Goal: Task Accomplishment & Management: Manage account settings

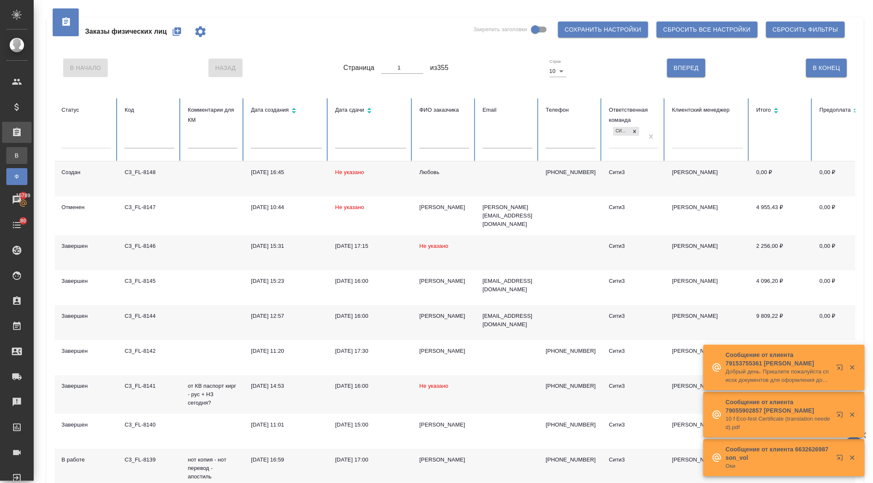
click at [10, 153] on link "В Все заказы" at bounding box center [16, 155] width 21 height 17
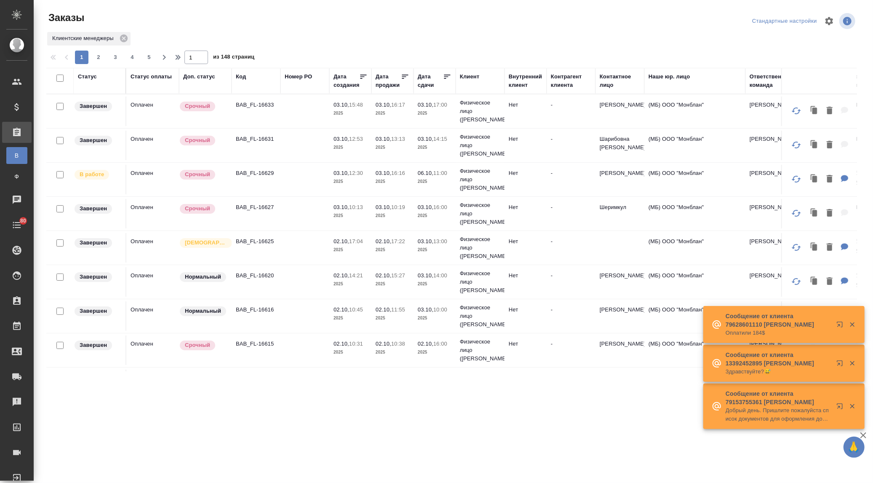
click at [429, 83] on div "Дата сдачи" at bounding box center [430, 80] width 25 height 17
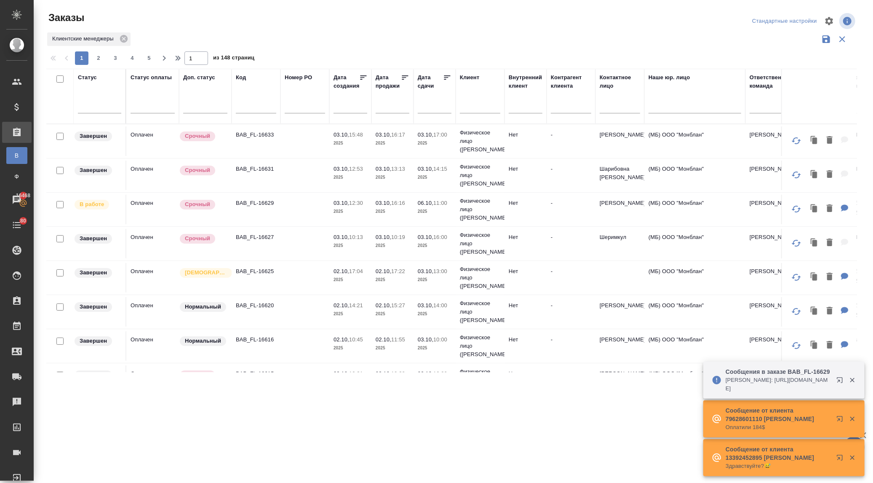
click at [432, 103] on input "text" at bounding box center [437, 106] width 29 height 12
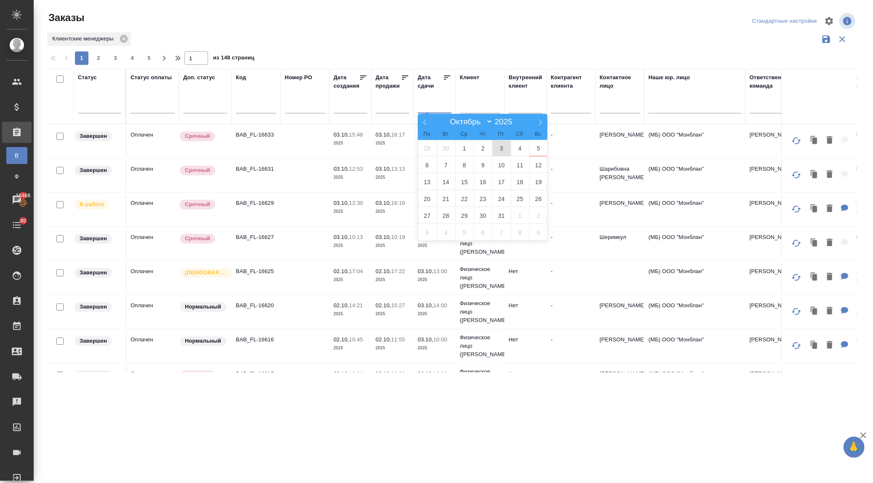
click at [495, 149] on span "3" at bounding box center [501, 148] width 19 height 16
type div "2025-10-02T21:00:00.000Z"
click at [536, 147] on span "5" at bounding box center [538, 148] width 19 height 16
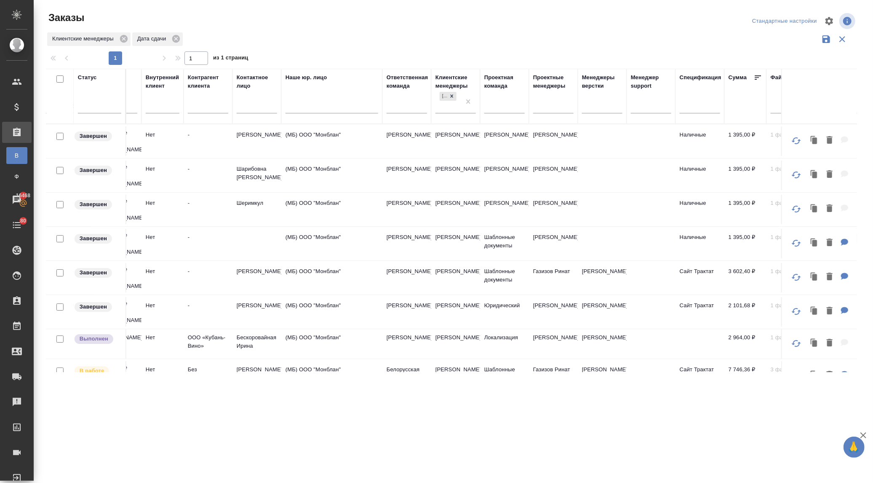
scroll to position [0, 364]
click at [542, 102] on div at bounding box center [552, 105] width 40 height 12
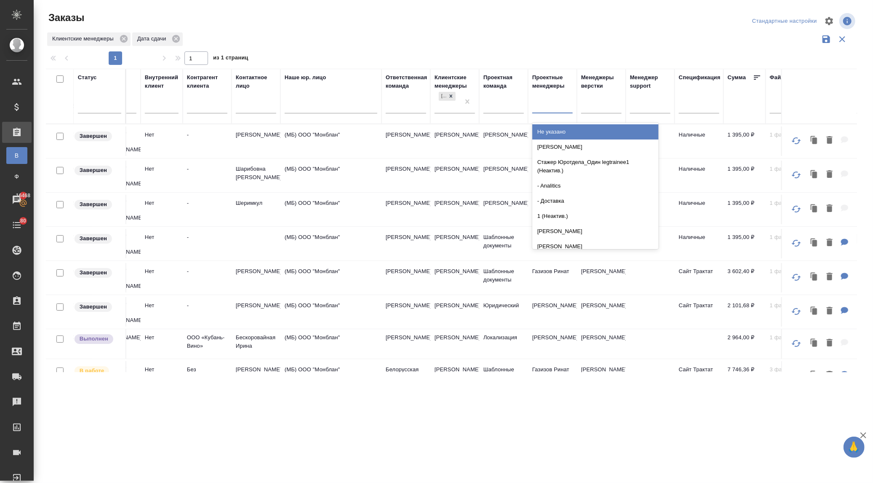
click at [468, 392] on div ".cls-1 fill:#fff; AWATERA Ilina Ekaterina Клиенты Спецификации Заказы В Все зак…" at bounding box center [436, 241] width 873 height 483
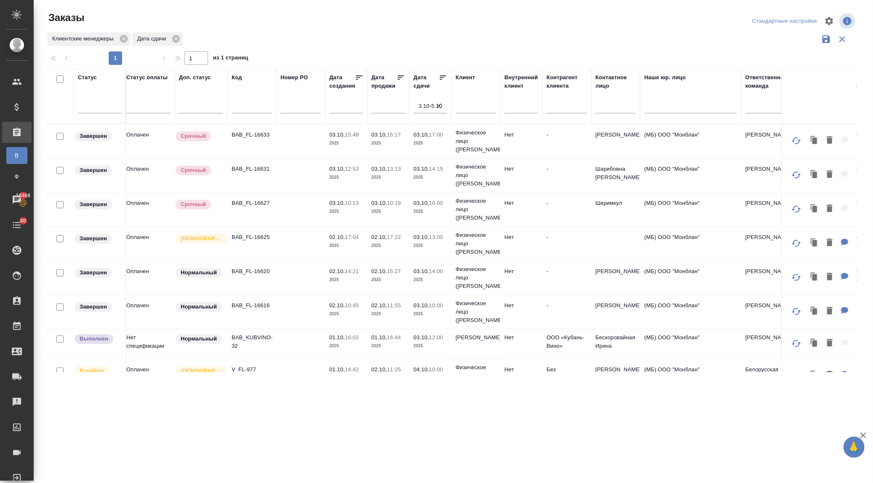
scroll to position [0, 0]
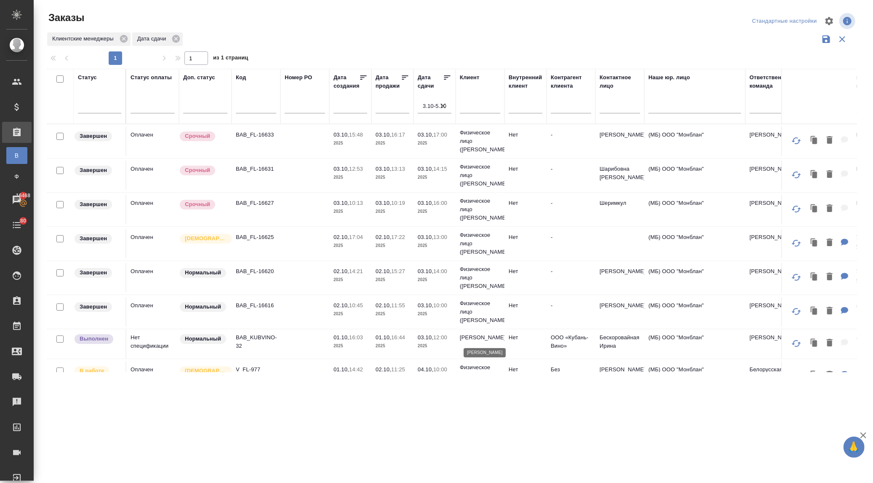
click at [464, 336] on p "Кубань Вино" at bounding box center [480, 337] width 40 height 8
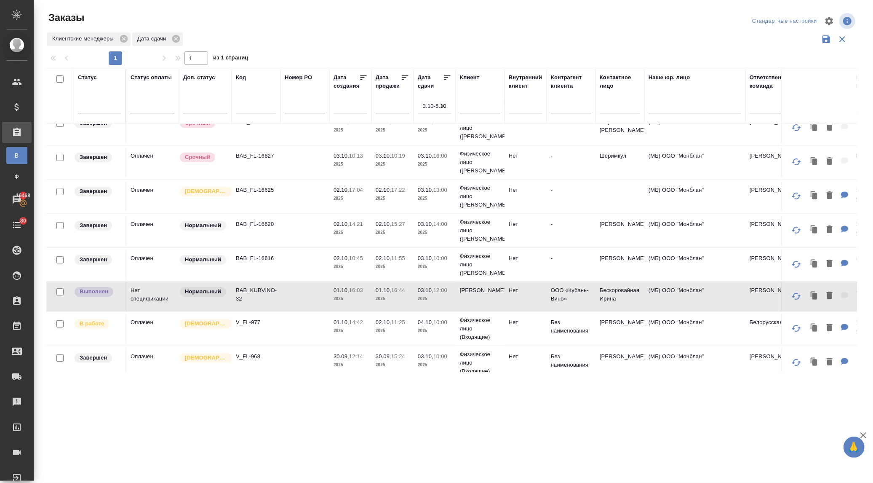
scroll to position [114, 0]
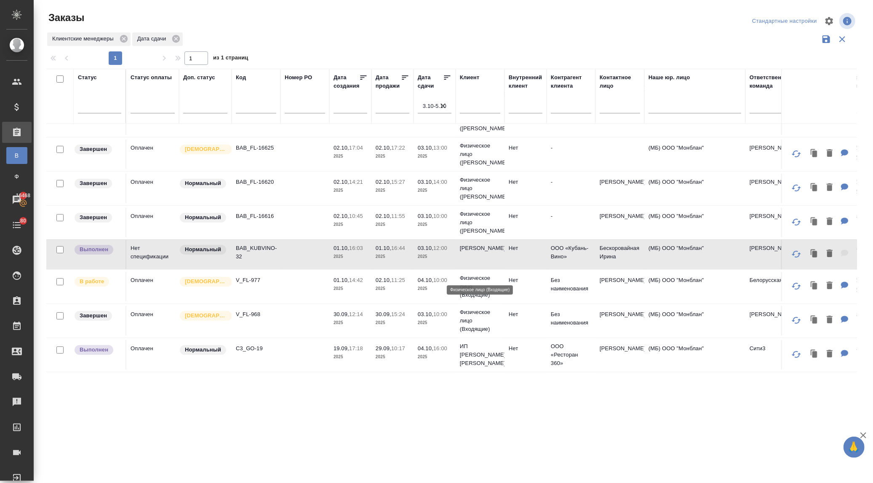
click at [473, 274] on p "Физическое лицо (Входящие)" at bounding box center [480, 286] width 40 height 25
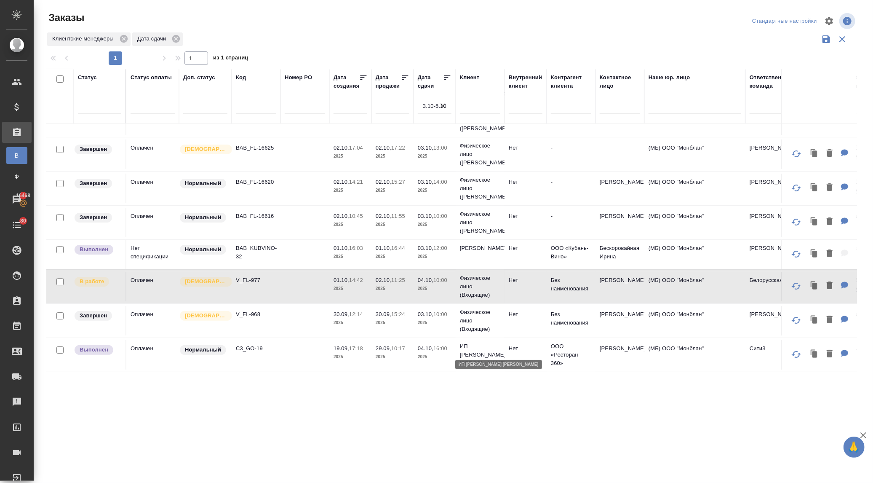
click at [464, 342] on p "ИП Гнатовская Ольга" at bounding box center [480, 354] width 40 height 25
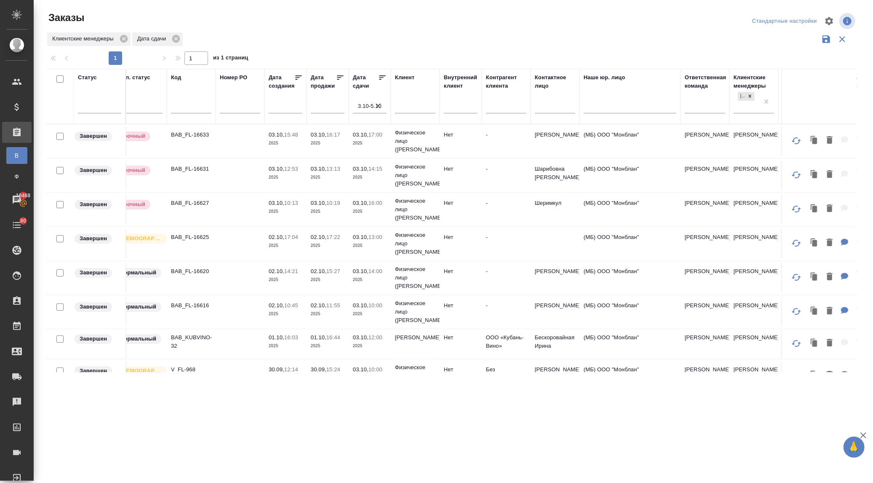
scroll to position [0, 235]
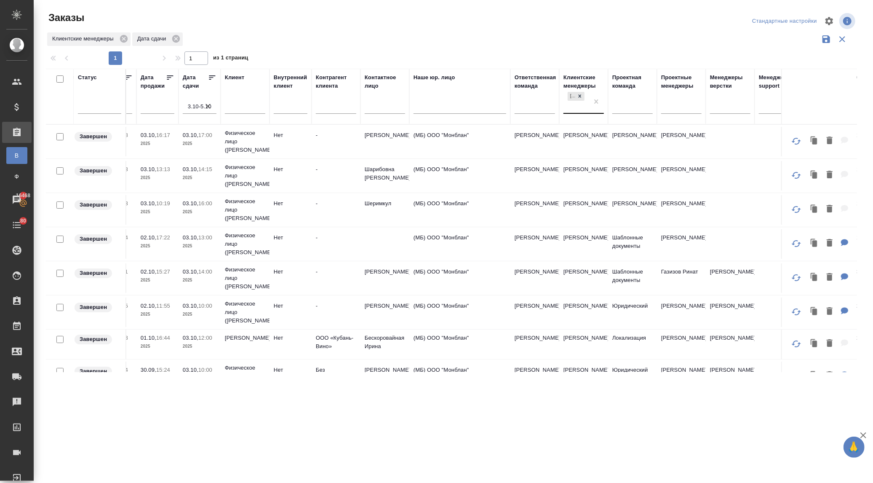
click at [579, 105] on div "Ильина Екатерина" at bounding box center [575, 101] width 25 height 23
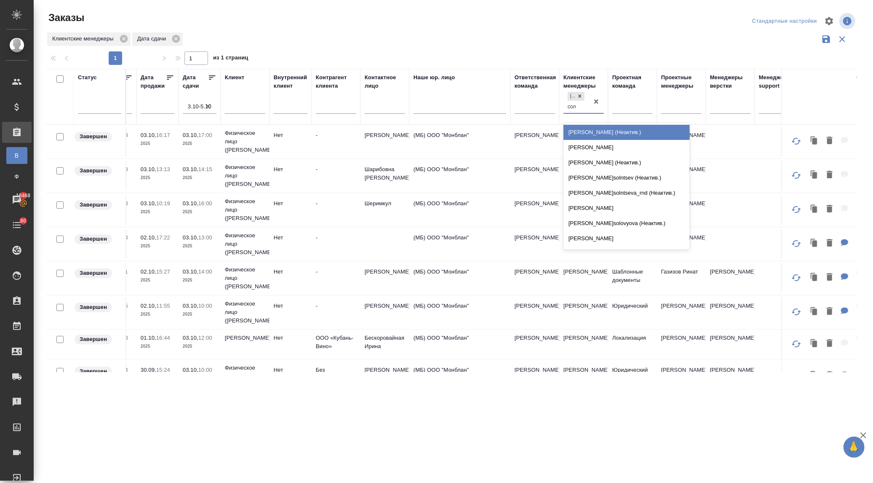
type input "соло"
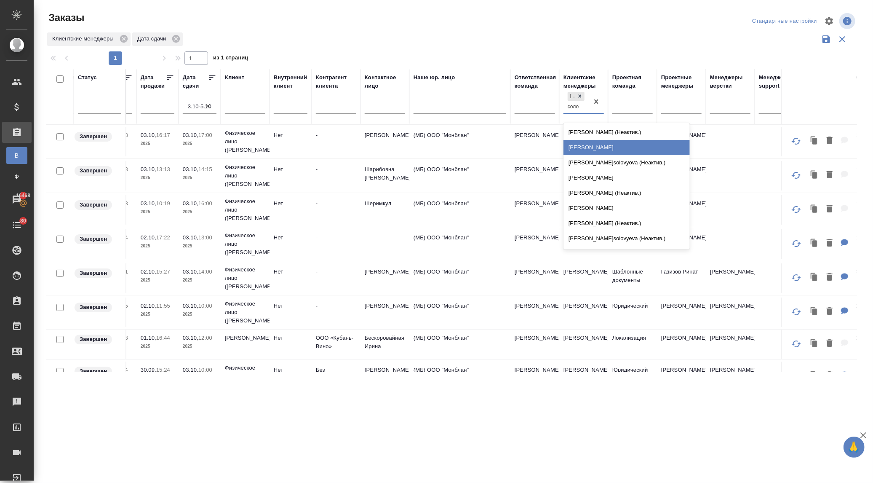
click at [583, 146] on div "[PERSON_NAME]" at bounding box center [626, 147] width 126 height 15
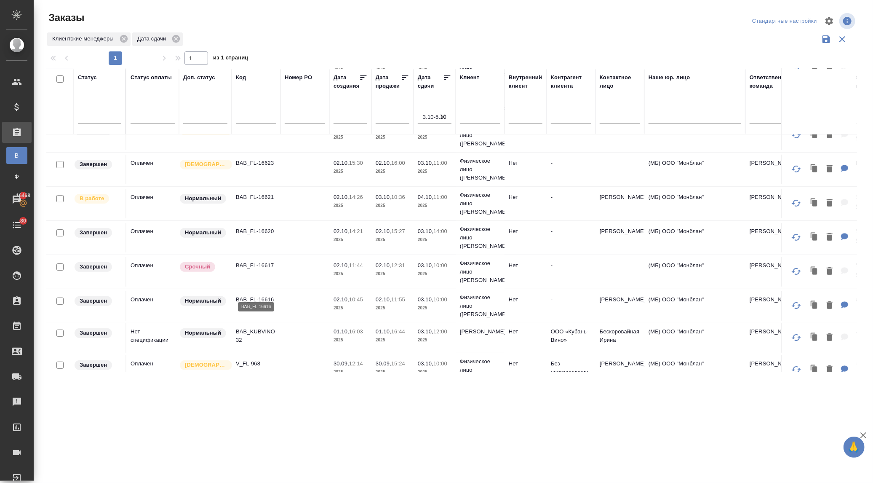
scroll to position [218, 0]
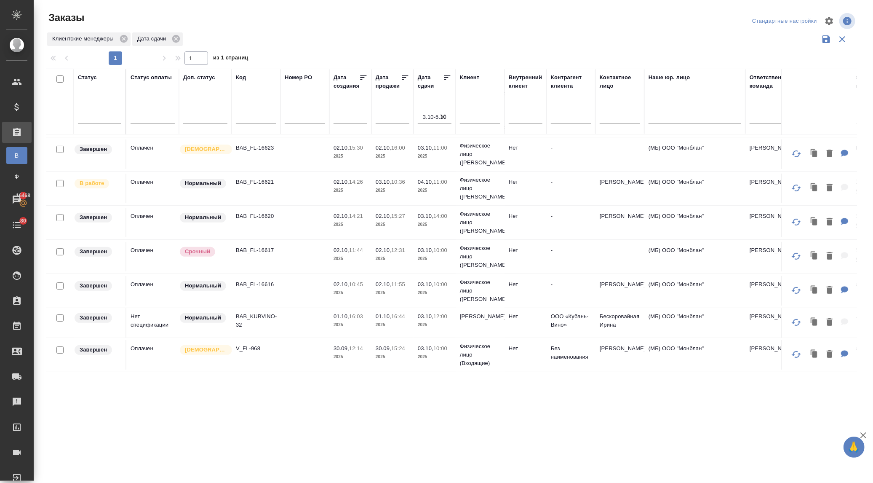
click at [414, 174] on td "04.10, 11:00 2025" at bounding box center [435, 188] width 42 height 29
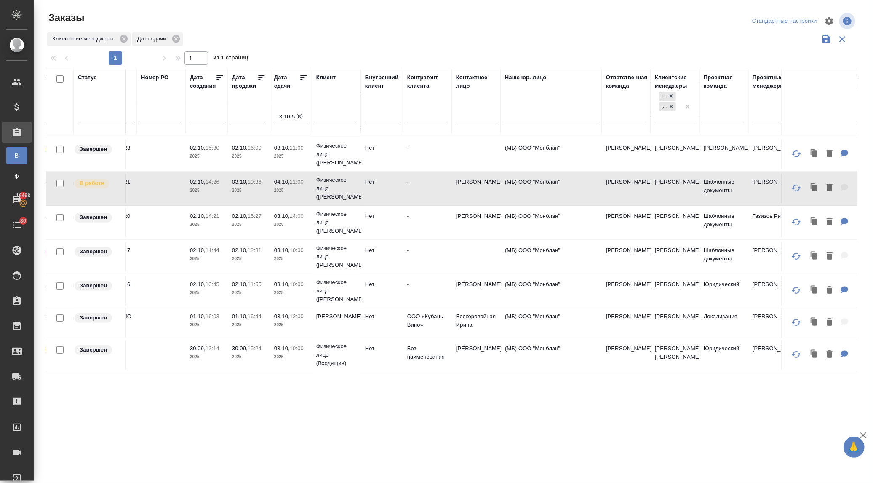
scroll to position [218, 148]
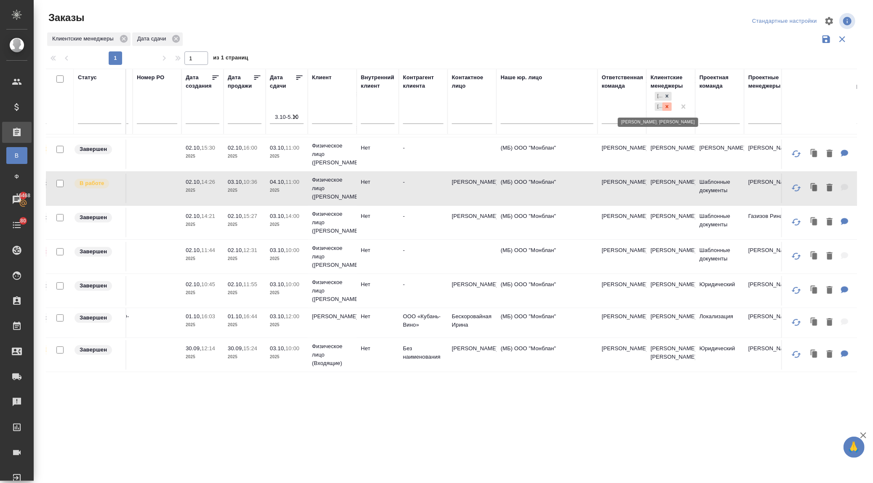
click at [665, 104] on icon at bounding box center [667, 107] width 6 height 6
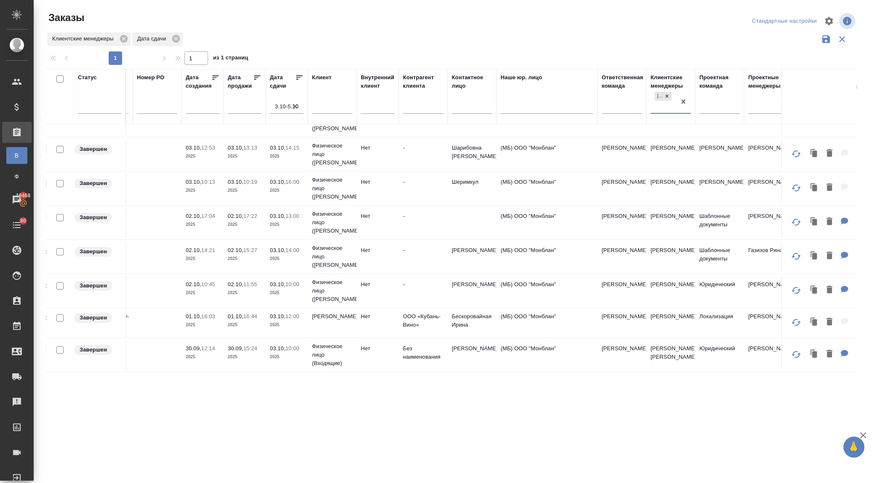
scroll to position [37, 148]
click at [293, 103] on icon "button" at bounding box center [295, 106] width 8 height 8
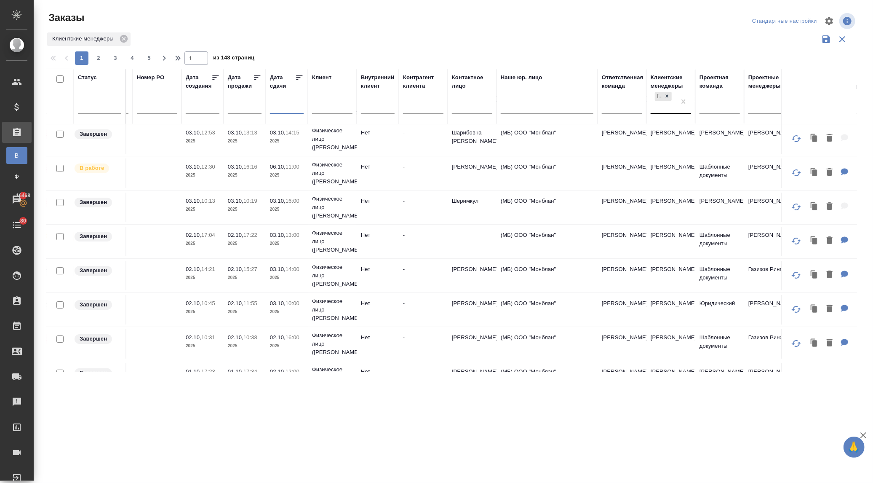
click at [277, 104] on input "text" at bounding box center [289, 107] width 29 height 12
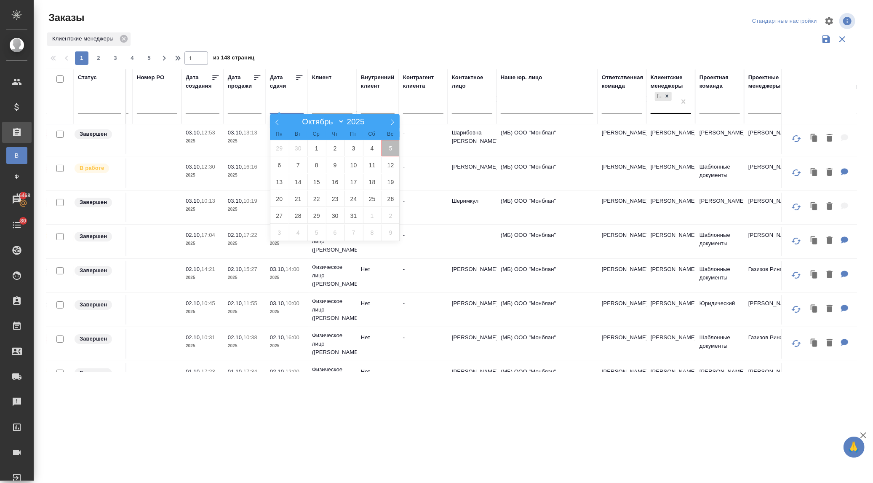
click at [390, 146] on span "5" at bounding box center [391, 148] width 19 height 16
type div "2025-10-04T21:00:00.000Z"
click at [300, 163] on span "7" at bounding box center [298, 165] width 19 height 16
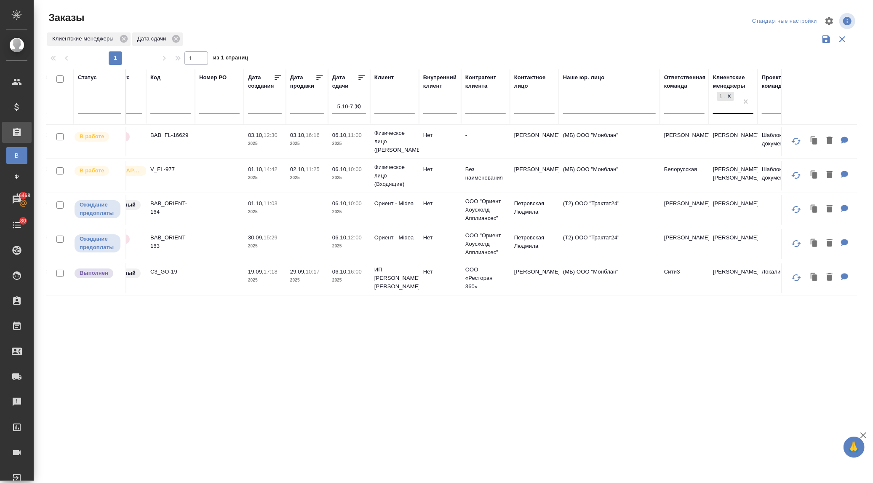
scroll to position [0, 0]
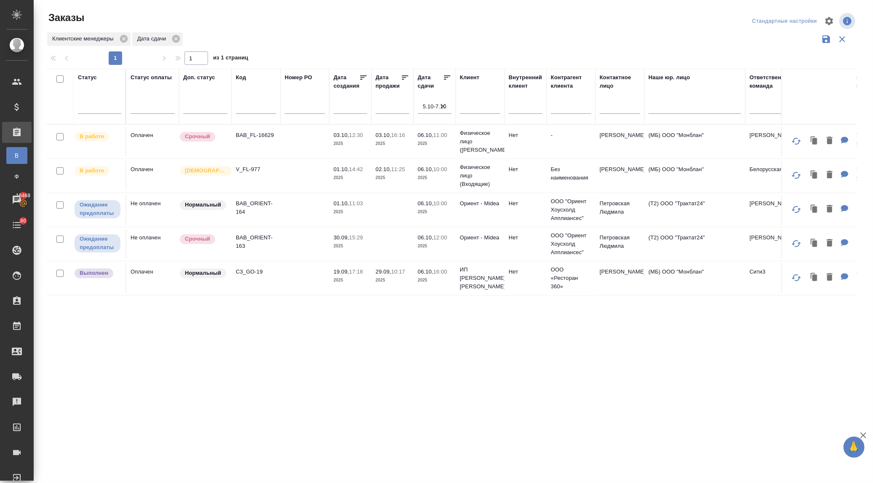
click at [430, 134] on p "06.10," at bounding box center [426, 135] width 16 height 6
click at [430, 135] on p "06.10," at bounding box center [426, 135] width 16 height 6
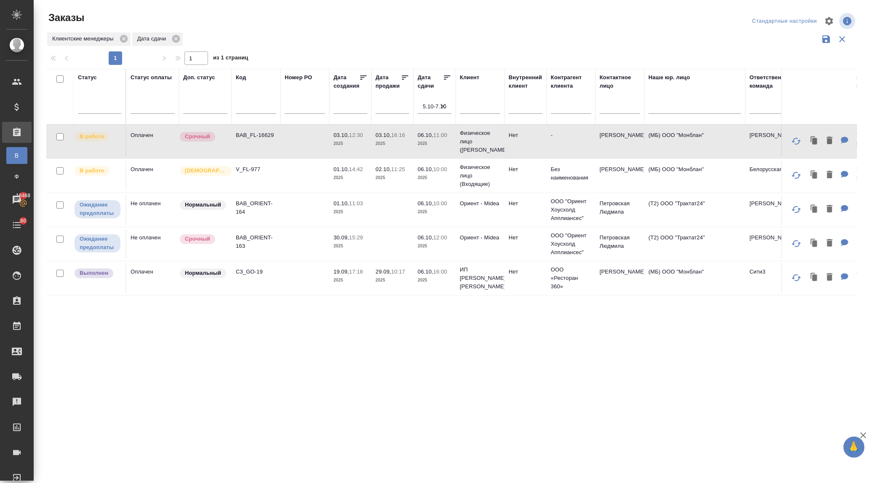
click at [428, 206] on p "06.10," at bounding box center [426, 203] width 16 height 6
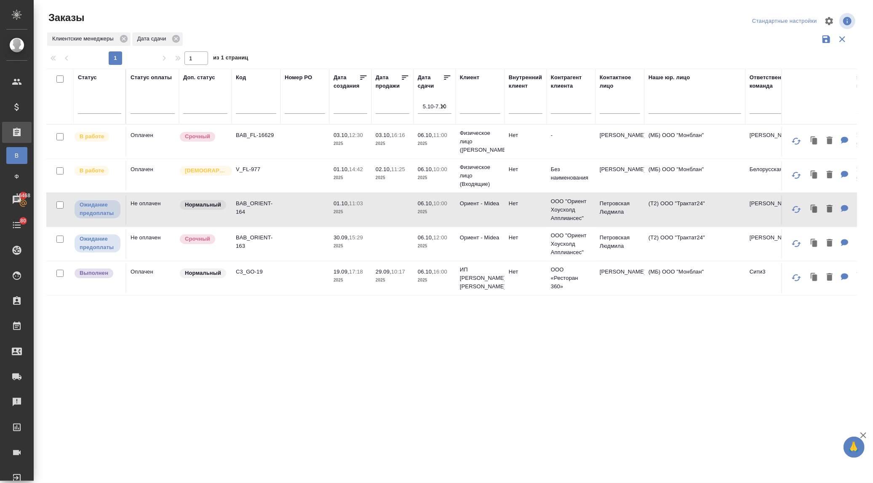
click at [428, 206] on p "06.10," at bounding box center [426, 203] width 16 height 6
click at [425, 240] on p "06.10," at bounding box center [426, 237] width 16 height 6
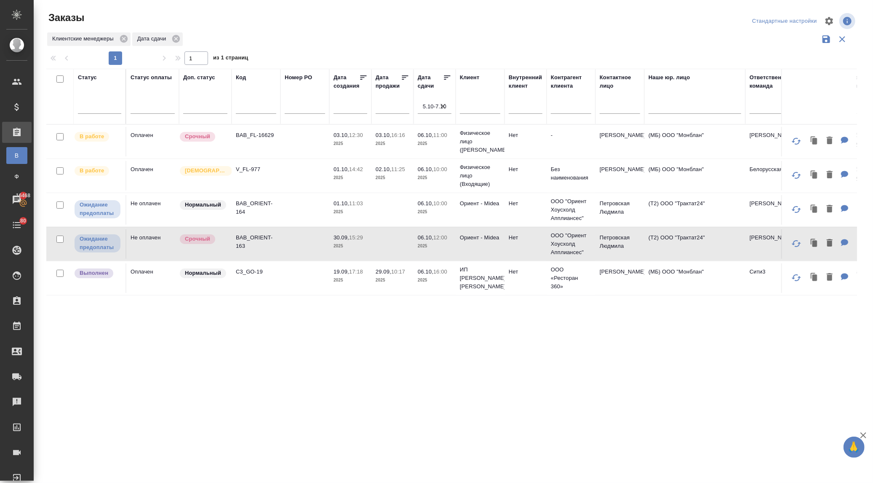
click at [439, 104] on icon "button" at bounding box center [443, 106] width 8 height 8
select select "9"
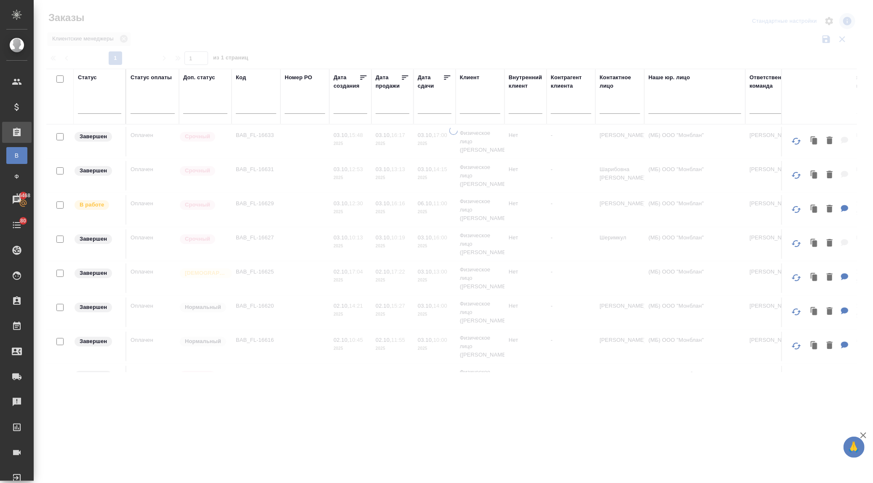
click at [426, 106] on input "text" at bounding box center [437, 107] width 29 height 12
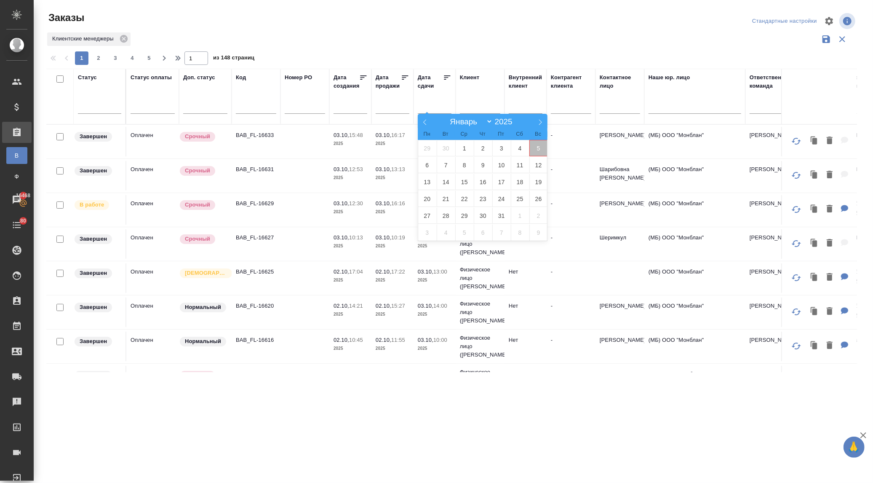
click at [539, 147] on span "5" at bounding box center [538, 148] width 19 height 16
type div "2025-10-04T21:00:00.000Z"
click at [537, 181] on span "19" at bounding box center [538, 182] width 19 height 16
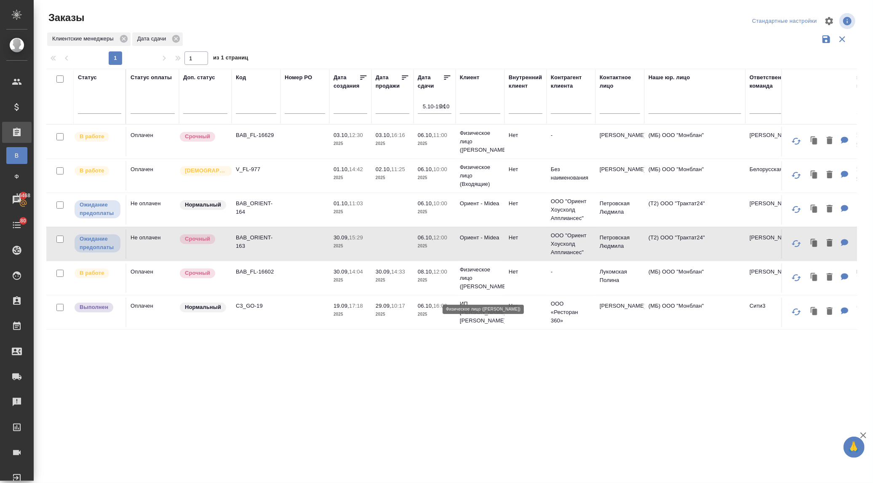
click at [471, 285] on p "Физическое лицо ([PERSON_NAME])" at bounding box center [480, 277] width 40 height 25
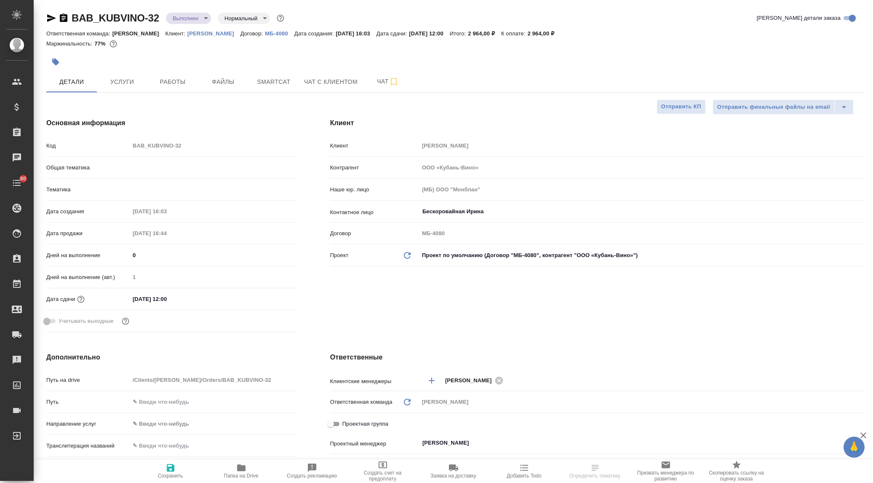
select select "RU"
type textarea "x"
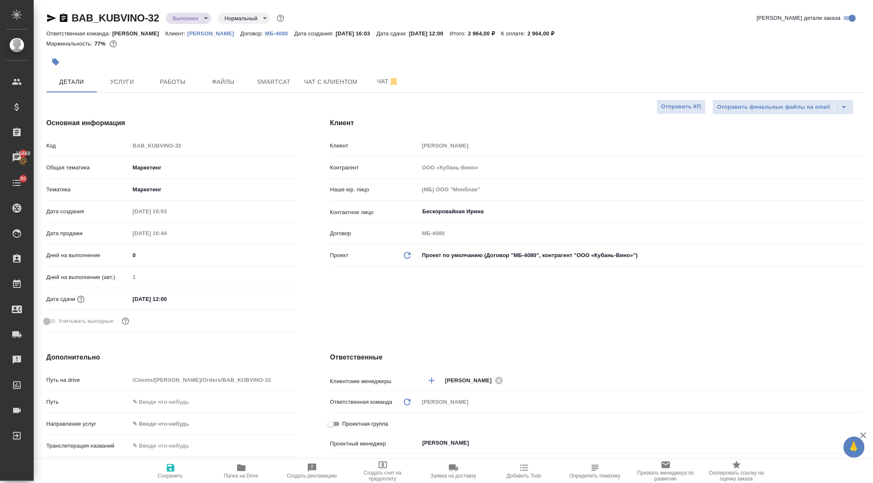
click at [248, 473] on span "Папка на Drive" at bounding box center [241, 475] width 35 height 6
type textarea "x"
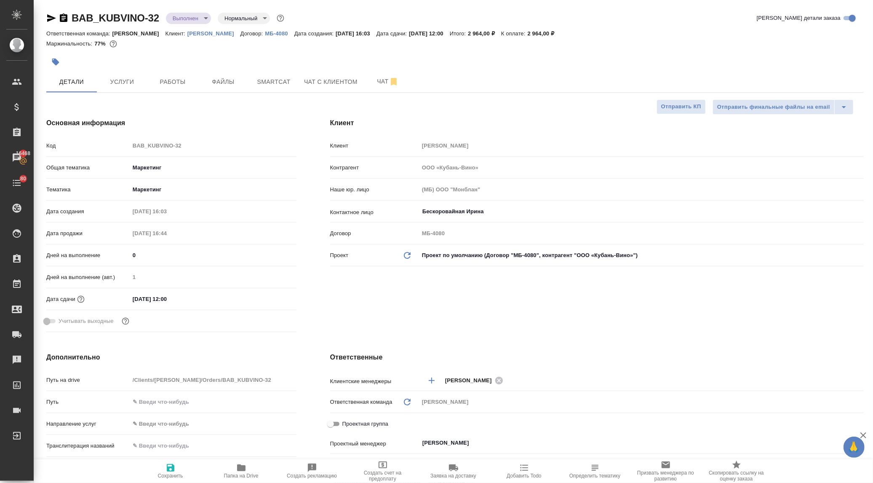
type textarea "x"
drag, startPoint x: 160, startPoint y: 15, endPoint x: 65, endPoint y: 19, distance: 95.3
click at [65, 19] on div "BAB_KUBVINO-32 Выполнен completed Нормальный normal" at bounding box center [166, 17] width 240 height 13
copy link "BAB_KUBVINO-32"
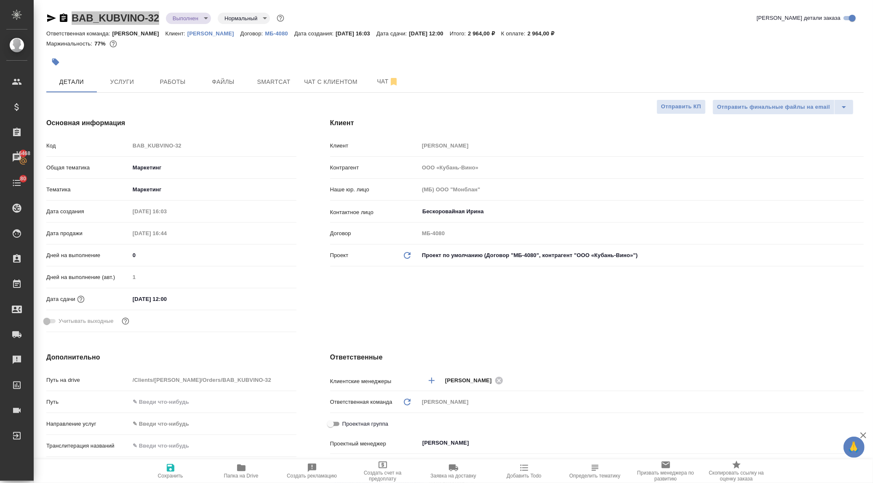
type textarea "x"
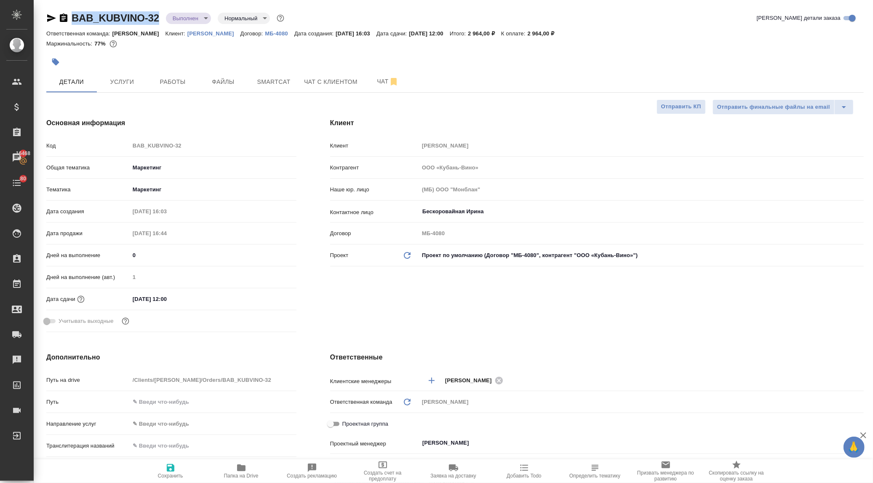
type textarea "x"
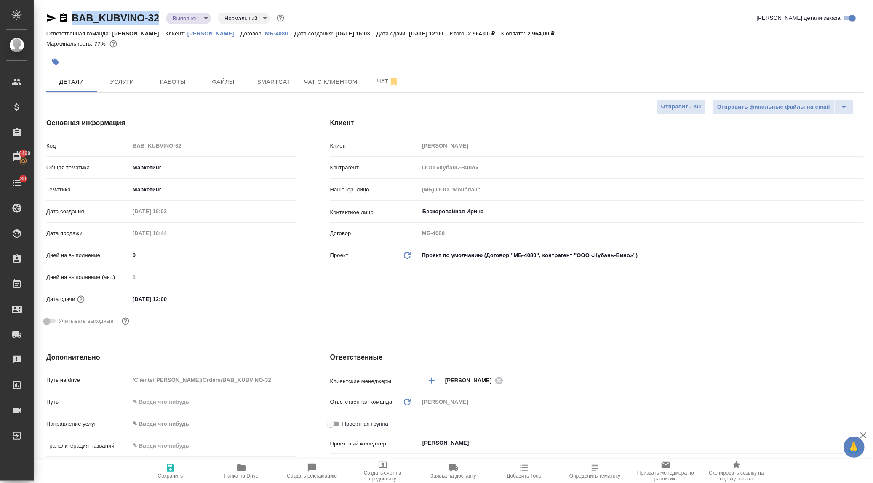
type textarea "x"
click at [183, 17] on body "🙏 .cls-1 fill:#fff; AWATERA Ilina Ekaterina Клиенты Спецификации Заказы 16468 Ч…" at bounding box center [436, 241] width 873 height 483
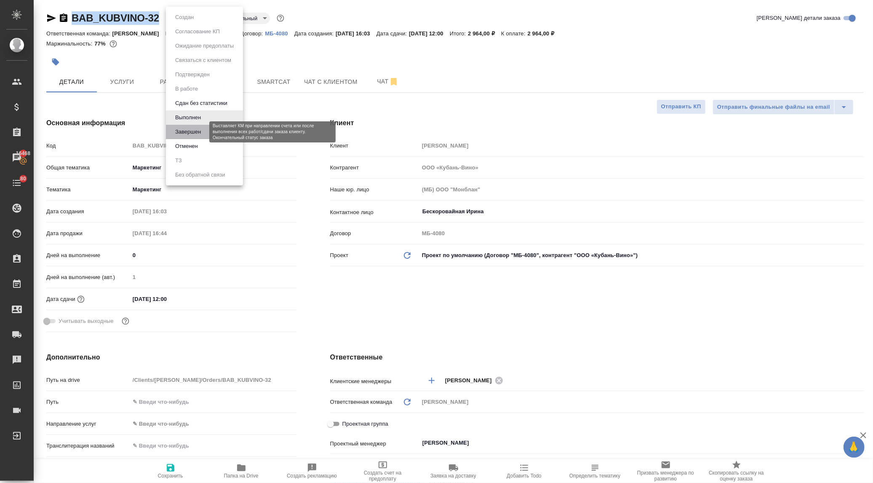
click at [195, 133] on button "Завершен" at bounding box center [188, 131] width 31 height 9
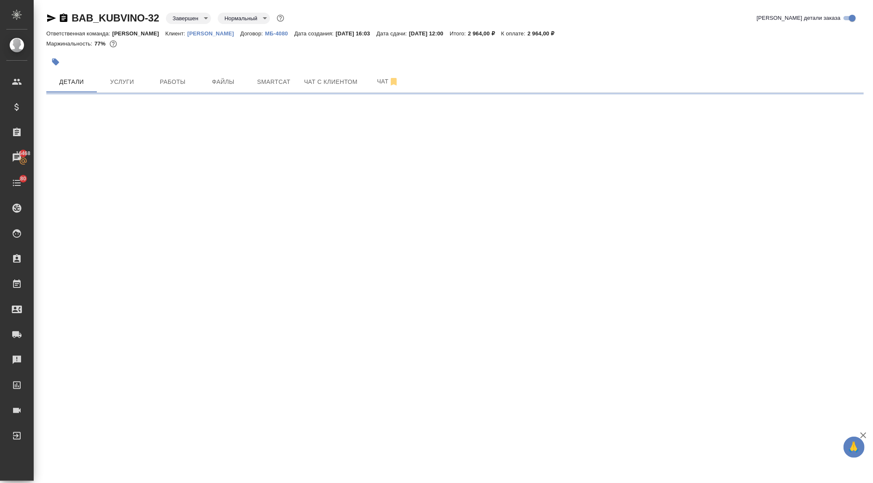
select select "RU"
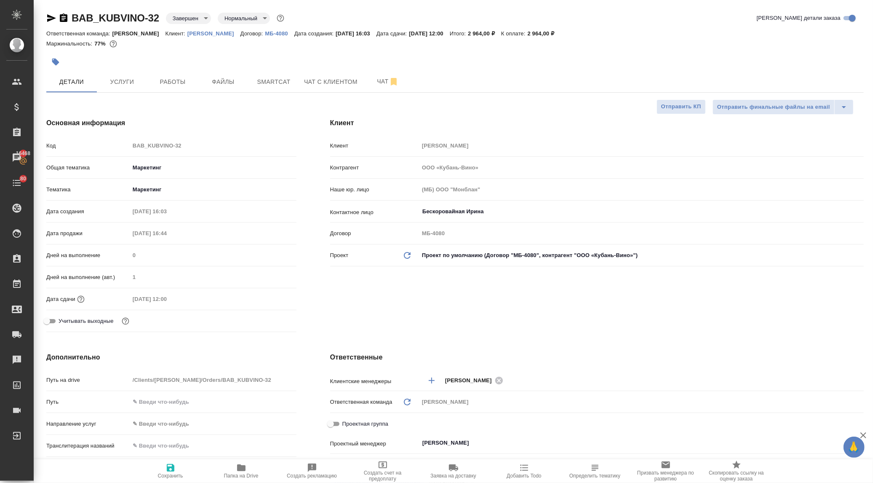
type textarea "x"
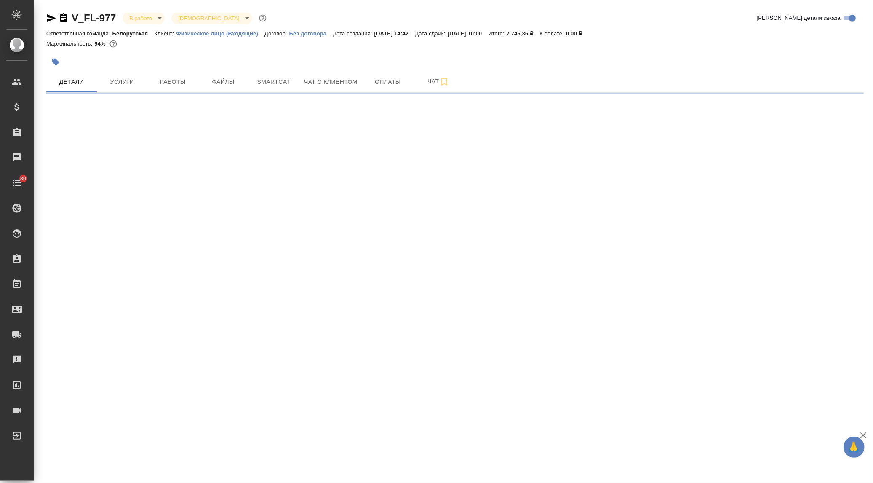
select select "RU"
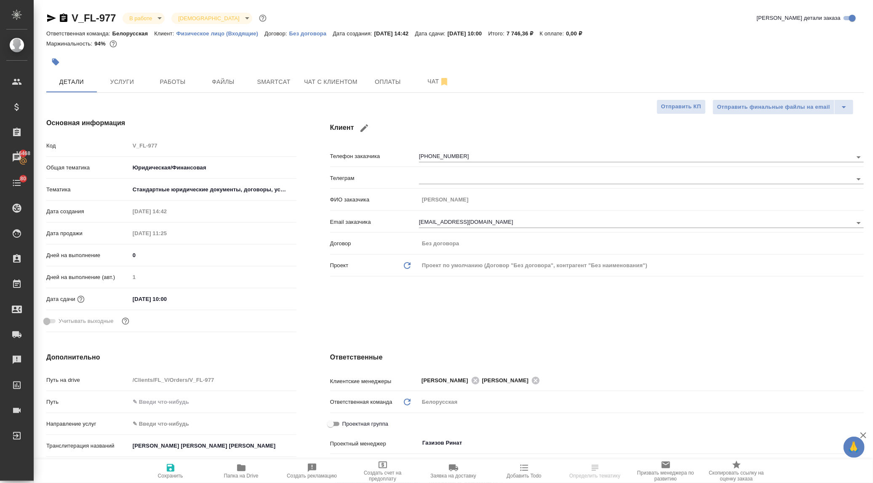
select select "RU"
type textarea "x"
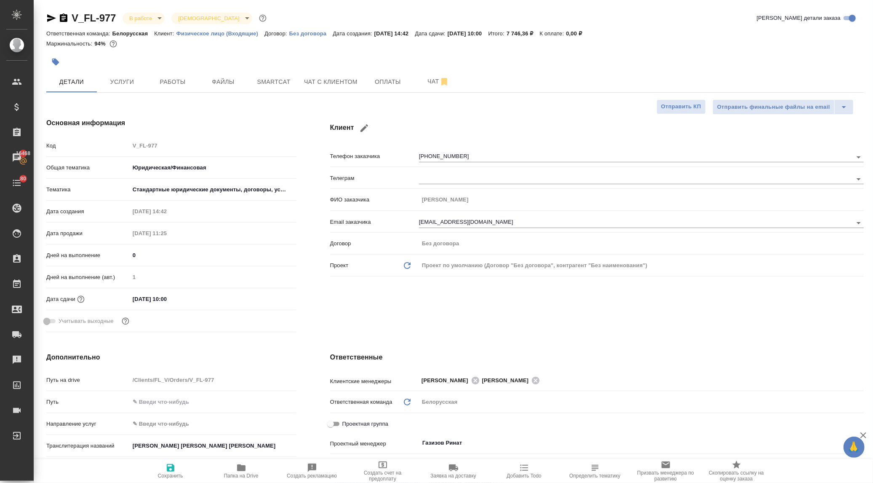
type textarea "x"
click at [171, 80] on span "Работы" at bounding box center [172, 82] width 40 height 11
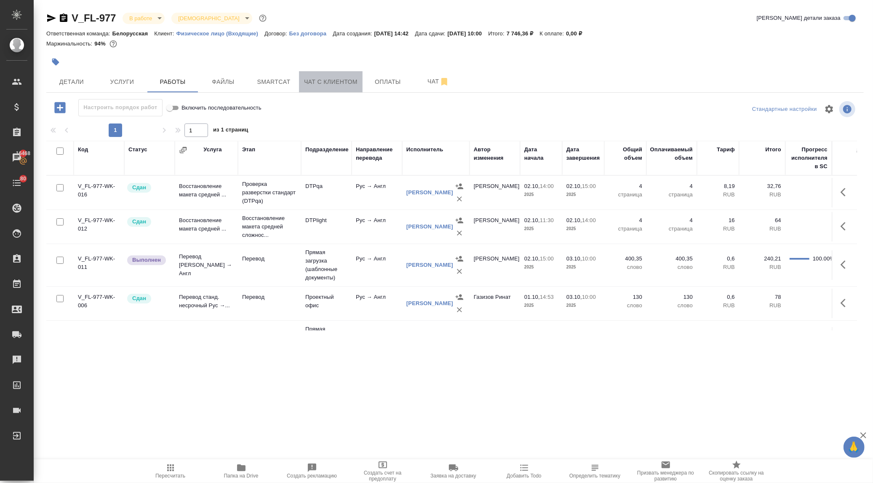
click at [333, 80] on span "Чат с клиентом" at bounding box center [330, 82] width 53 height 11
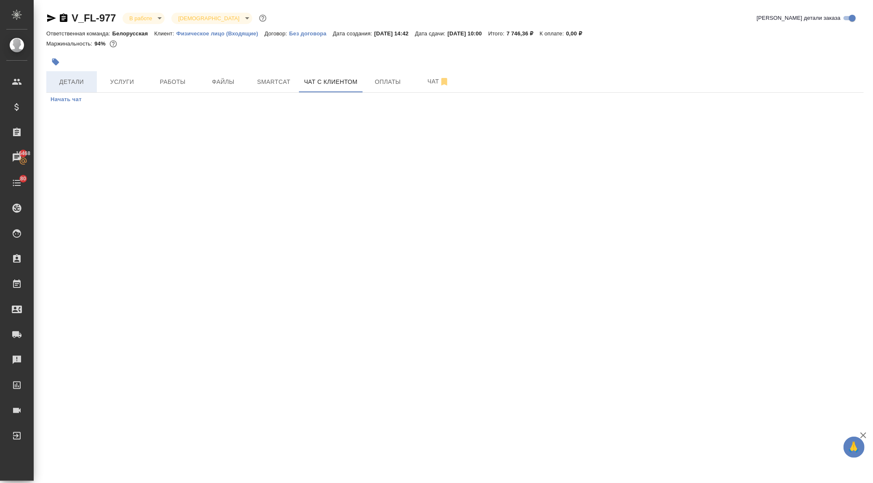
click at [76, 83] on span "Детали" at bounding box center [71, 82] width 40 height 11
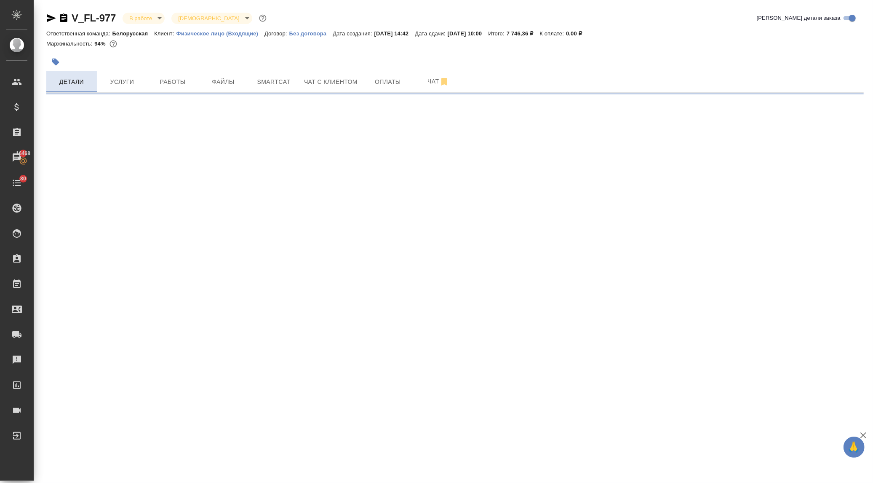
select select "RU"
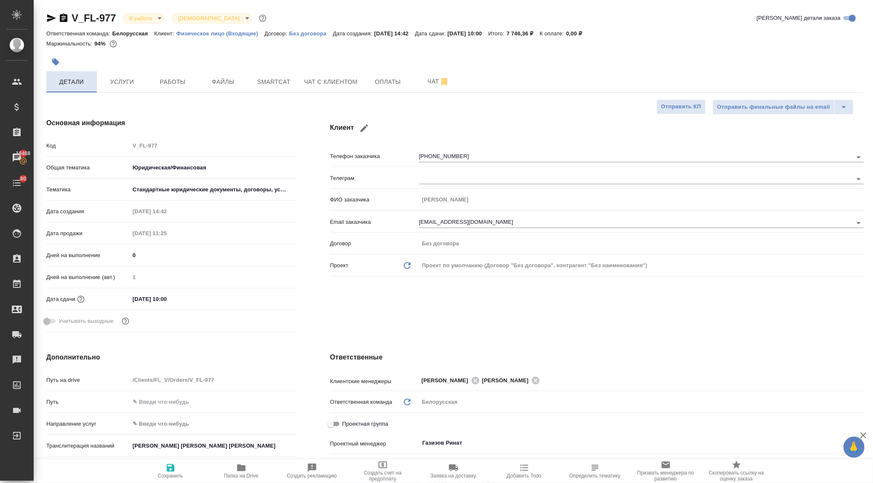
type textarea "x"
drag, startPoint x: 470, startPoint y: 216, endPoint x: 398, endPoint y: 217, distance: 71.6
click at [390, 217] on div "Email заказчика gusev@cdc.ru" at bounding box center [597, 221] width 534 height 15
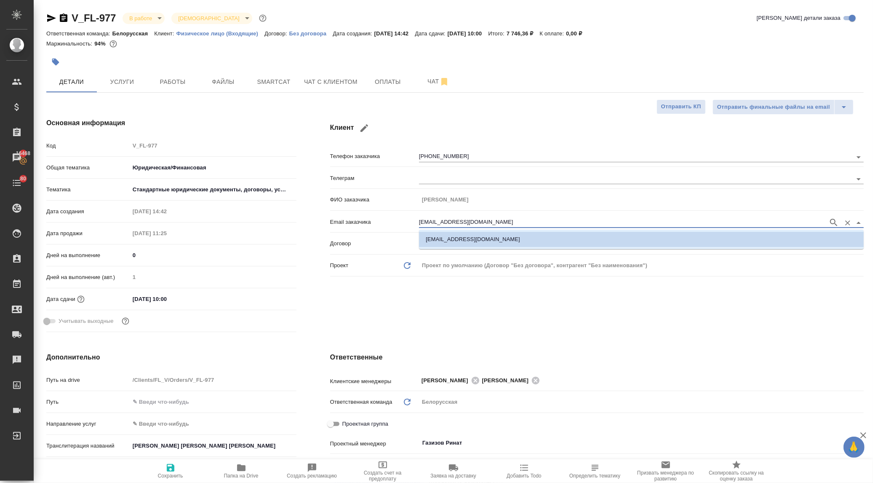
drag, startPoint x: 459, startPoint y: 220, endPoint x: 400, endPoint y: 219, distance: 58.5
click at [401, 219] on div "Email заказчика gusev@cdc.ru" at bounding box center [597, 221] width 534 height 15
click at [188, 298] on input "04.10.2025 10:00" at bounding box center [167, 299] width 74 height 12
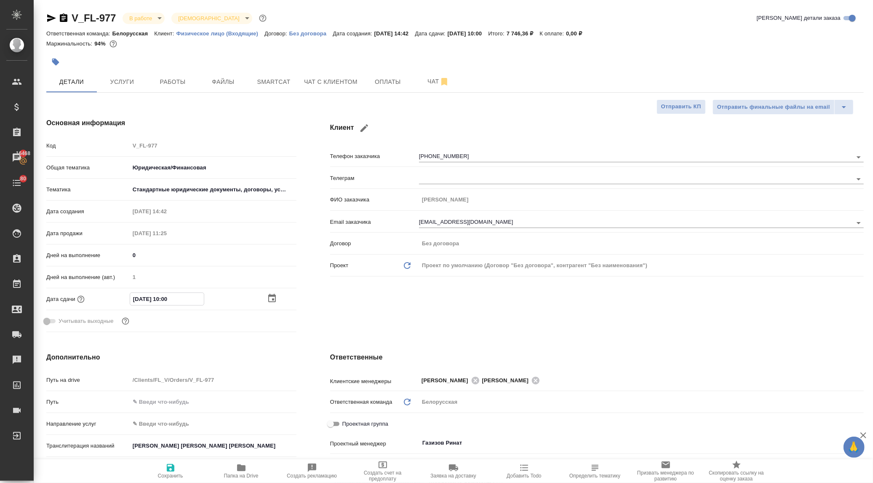
click at [270, 295] on icon "button" at bounding box center [272, 298] width 8 height 8
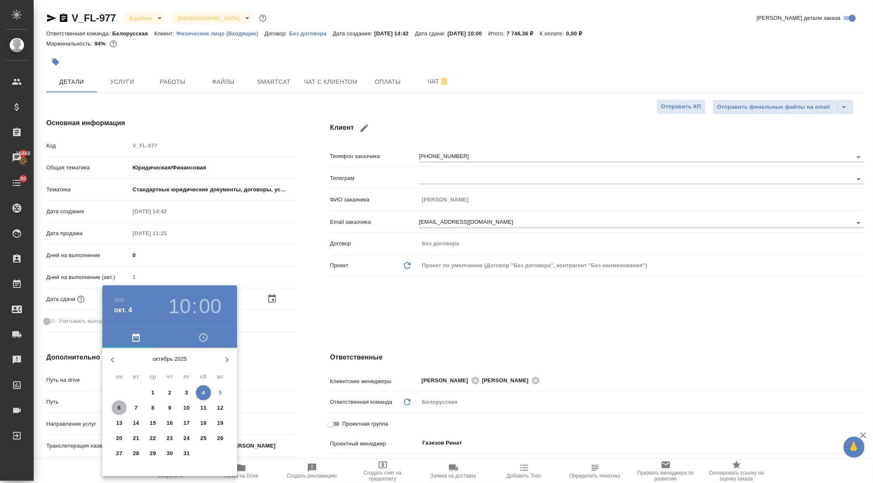
click at [116, 406] on span "6" at bounding box center [119, 407] width 15 height 8
type input "06.10.2025 10:00"
type textarea "x"
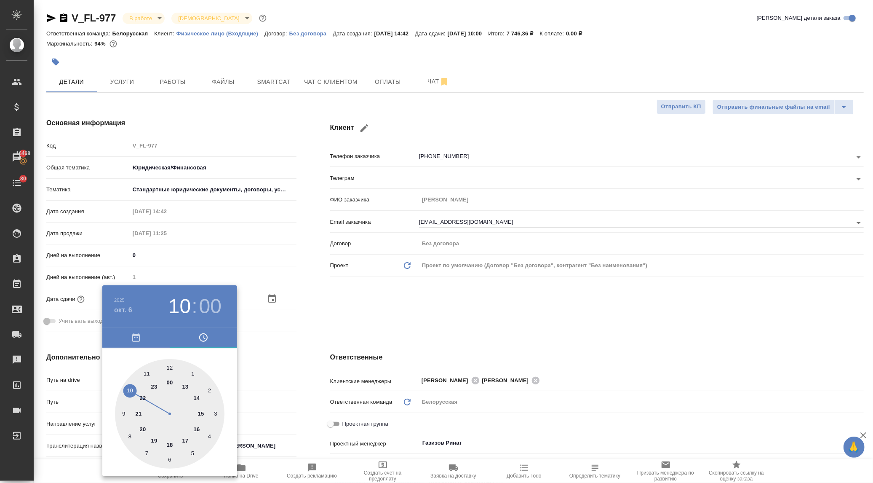
drag, startPoint x: 291, startPoint y: 351, endPoint x: 285, endPoint y: 361, distance: 11.3
click at [291, 352] on div at bounding box center [436, 241] width 873 height 483
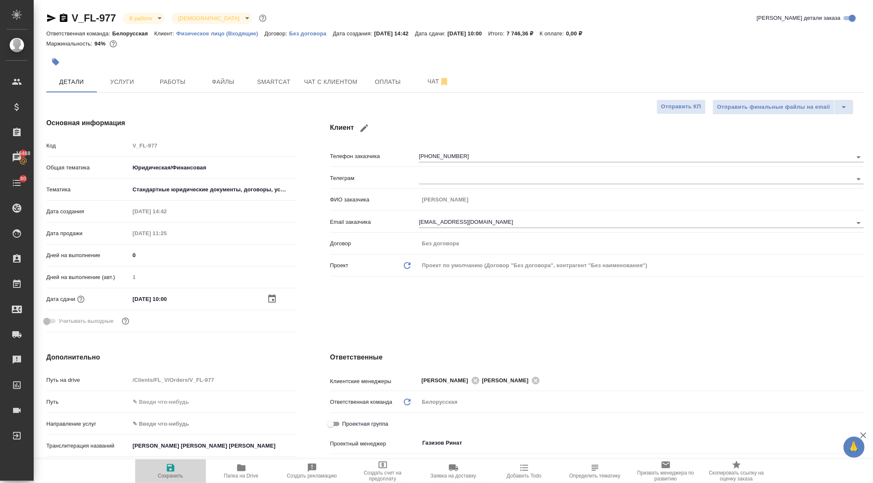
click at [171, 466] on icon "button" at bounding box center [171, 468] width 8 height 8
type textarea "x"
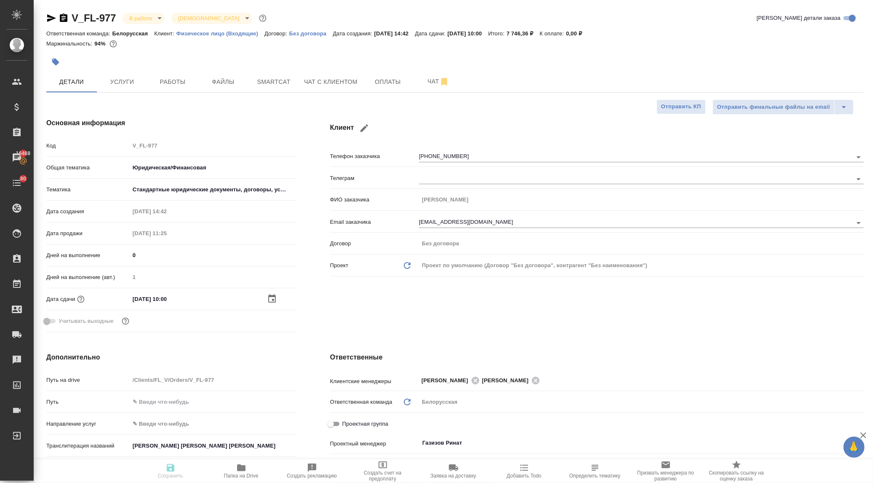
type textarea "x"
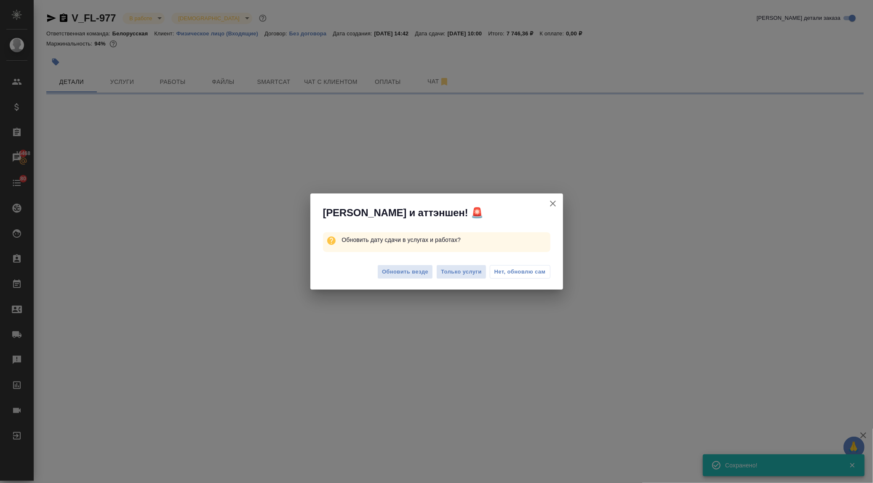
select select "RU"
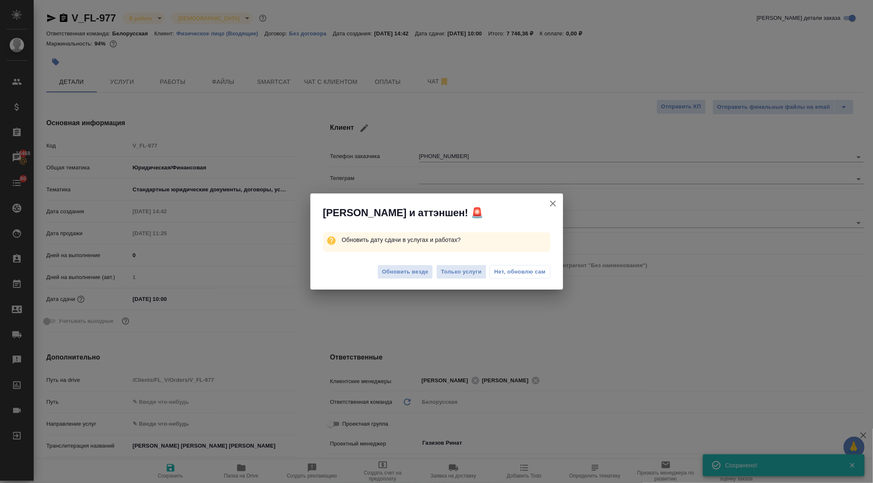
type textarea "x"
click at [514, 271] on span "Нет, обновлю сам" at bounding box center [519, 271] width 51 height 8
type textarea "x"
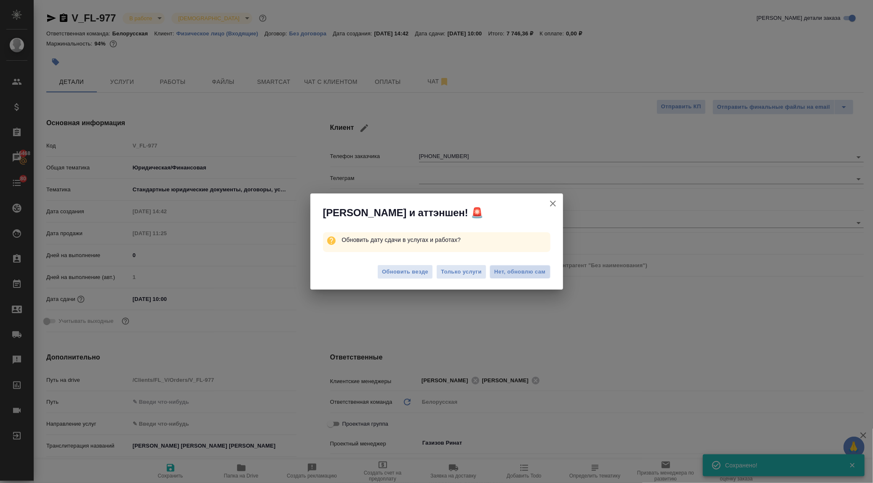
type textarea "x"
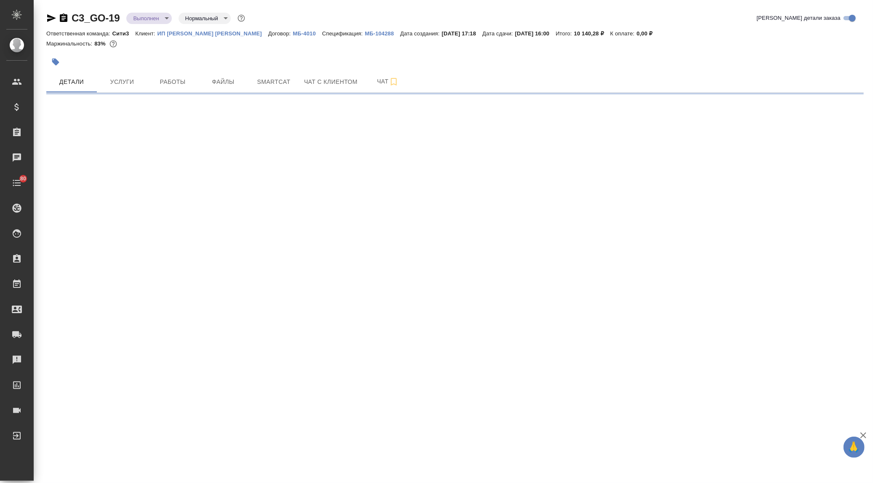
select select "RU"
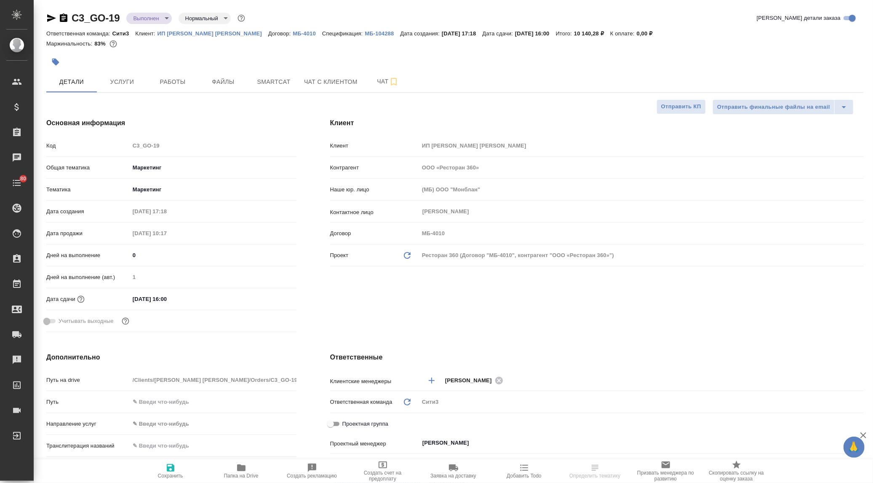
type textarea "x"
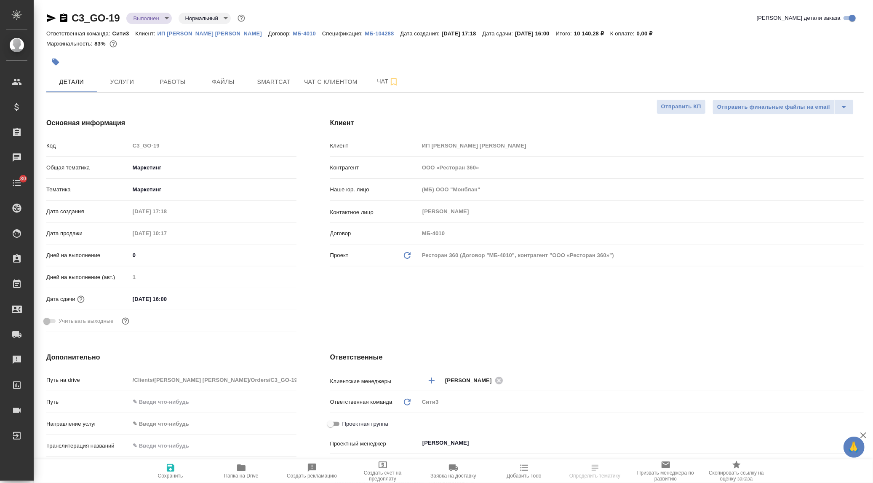
type textarea "x"
click at [194, 300] on input "04.10.2025 16:00" at bounding box center [167, 299] width 74 height 12
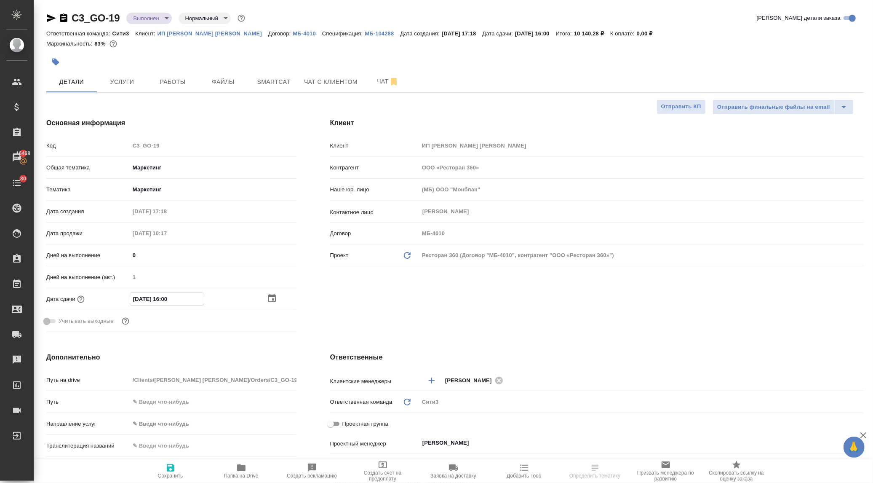
click at [274, 297] on icon "button" at bounding box center [272, 298] width 10 height 10
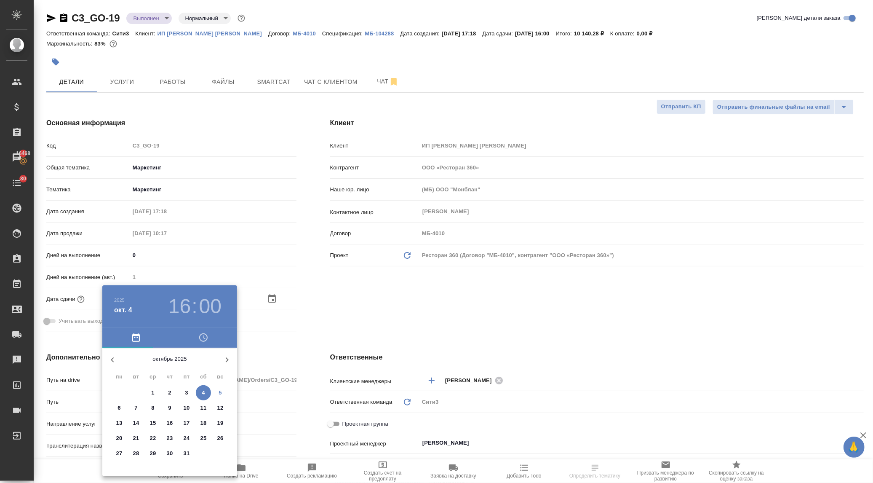
click at [118, 406] on p "6" at bounding box center [118, 407] width 3 height 8
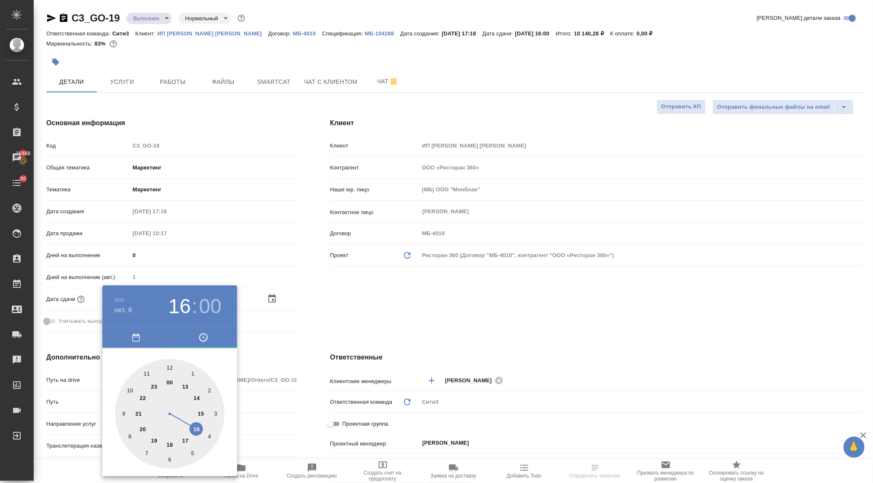
type input "06.10.2025 16:00"
type textarea "x"
click at [277, 364] on div at bounding box center [436, 241] width 873 height 483
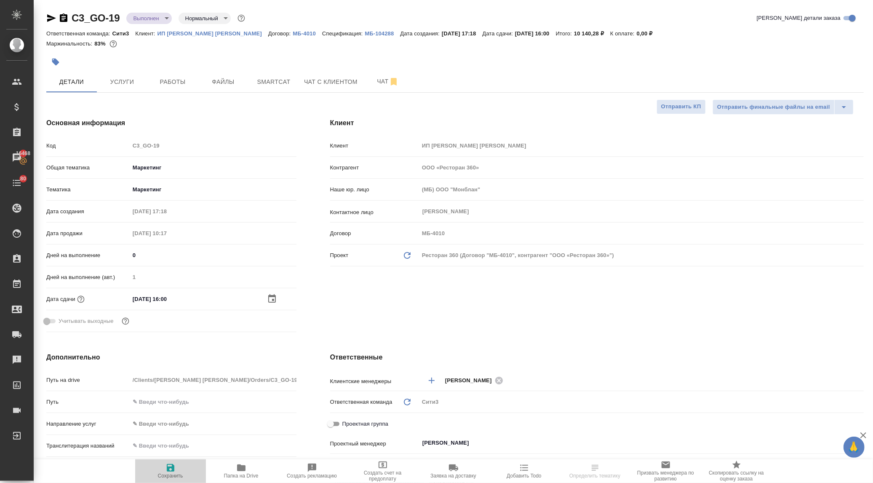
click at [170, 471] on icon "button" at bounding box center [171, 468] width 8 height 8
type textarea "x"
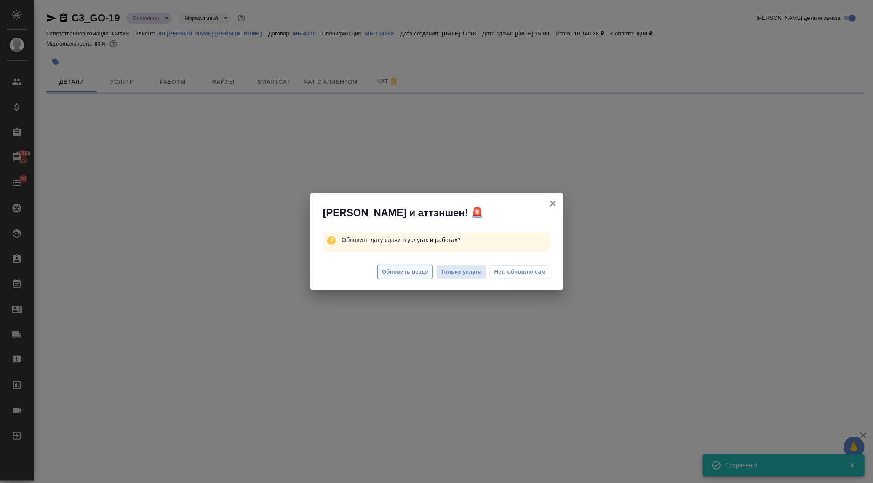
click at [405, 272] on span "Обновить везде" at bounding box center [405, 272] width 46 height 10
select select "RU"
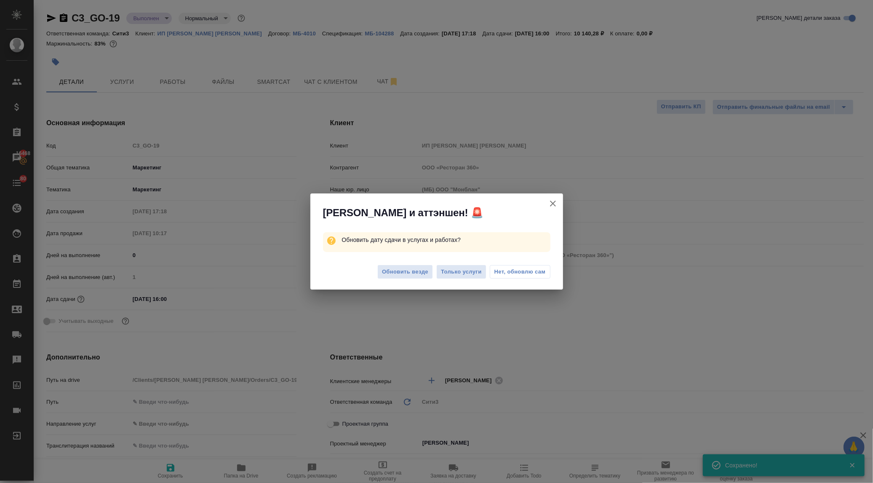
type textarea "x"
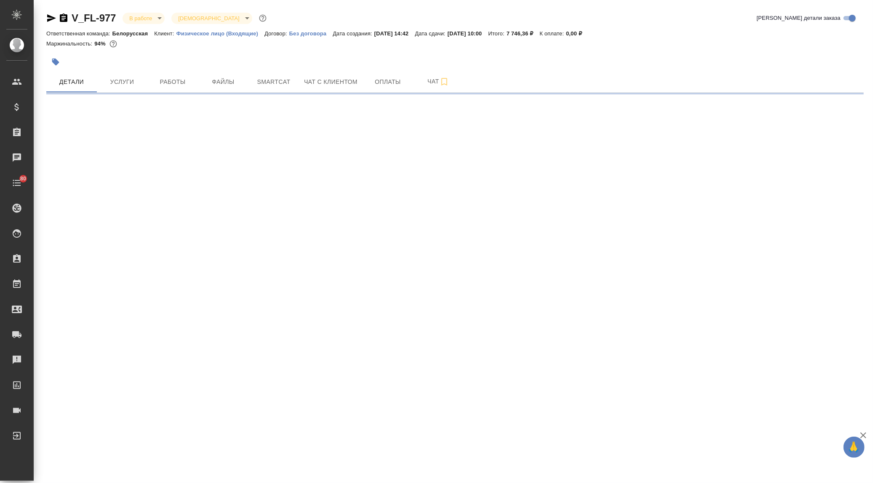
select select "RU"
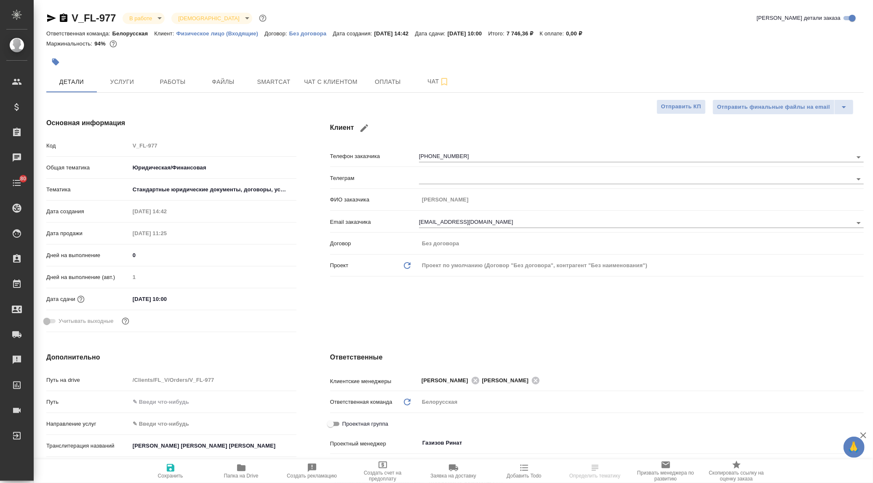
type textarea "x"
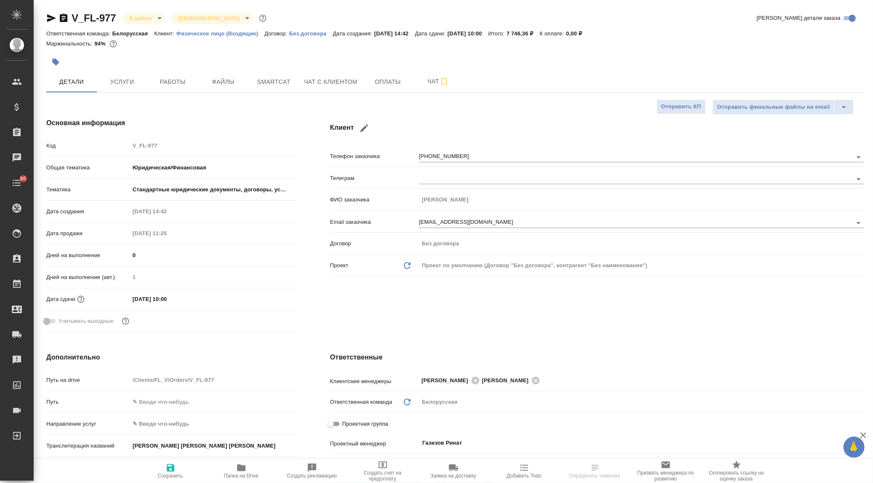
type textarea "x"
click at [49, 14] on icon "button" at bounding box center [51, 18] width 10 height 10
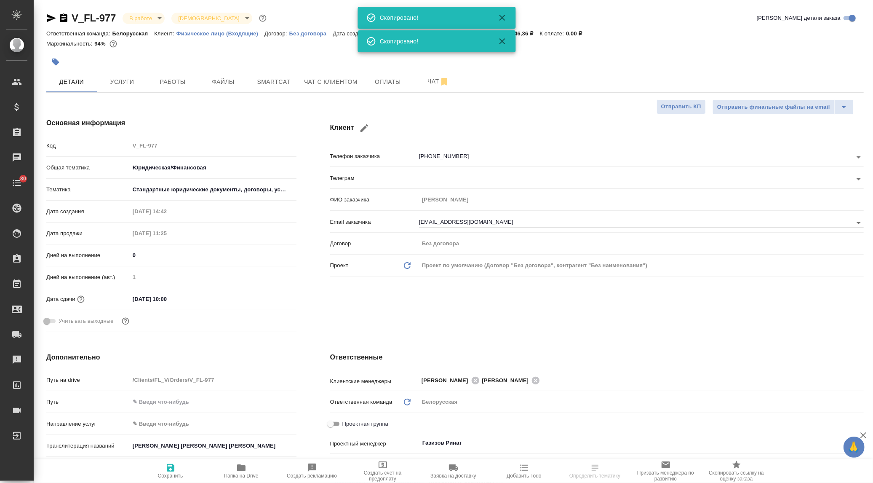
click at [49, 14] on icon "button" at bounding box center [51, 18] width 10 height 10
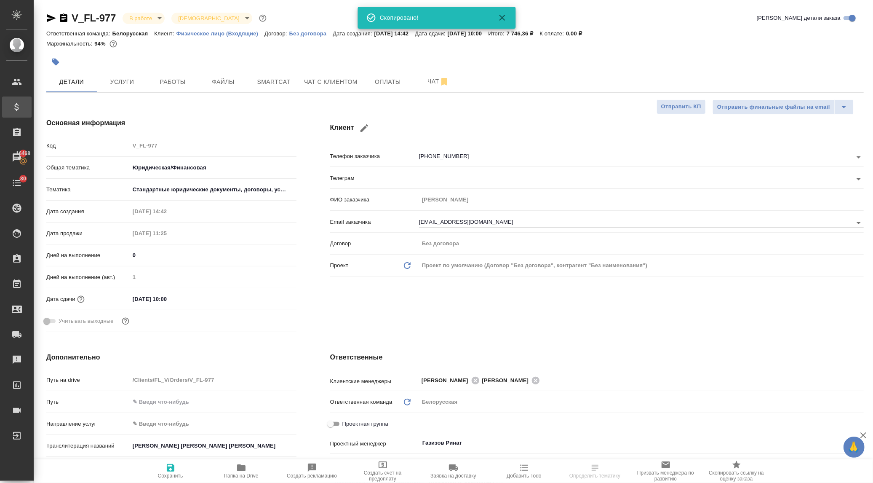
type textarea "x"
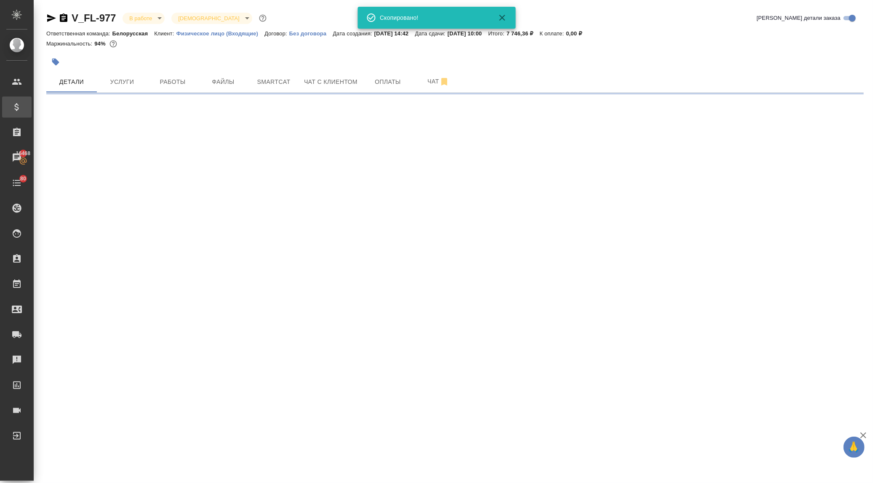
select select "RU"
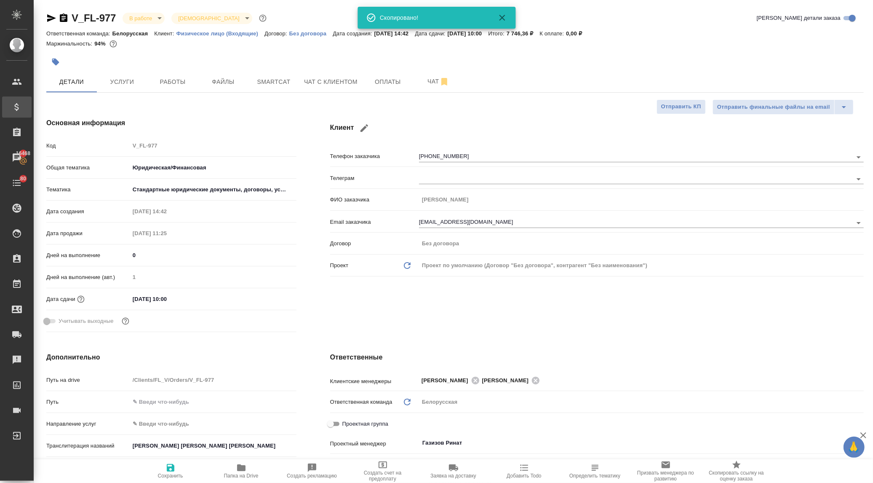
type textarea "x"
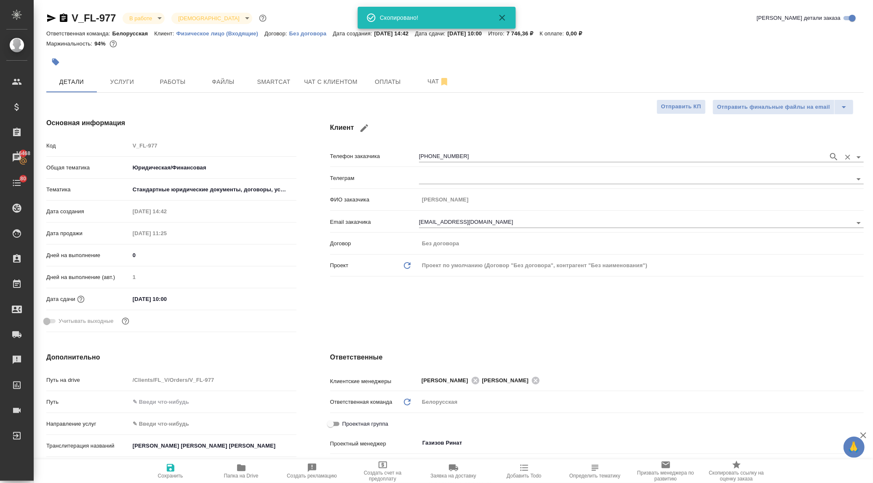
type textarea "x"
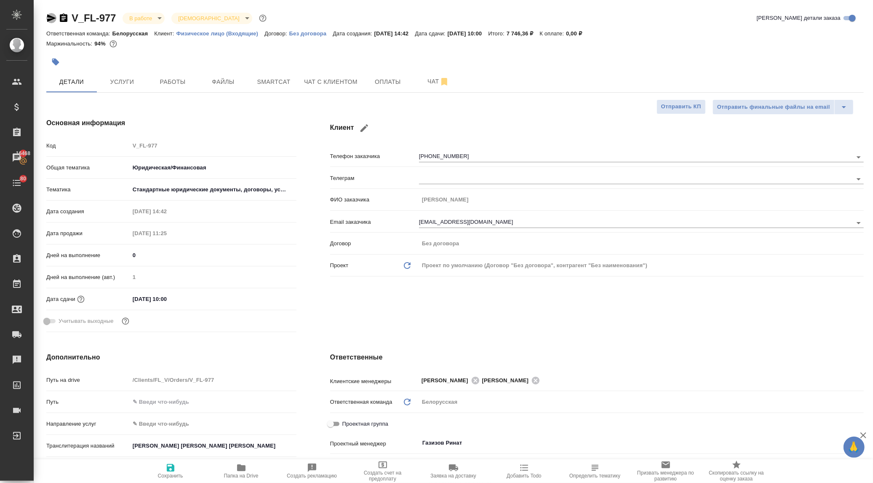
click at [49, 17] on icon "button" at bounding box center [51, 18] width 9 height 8
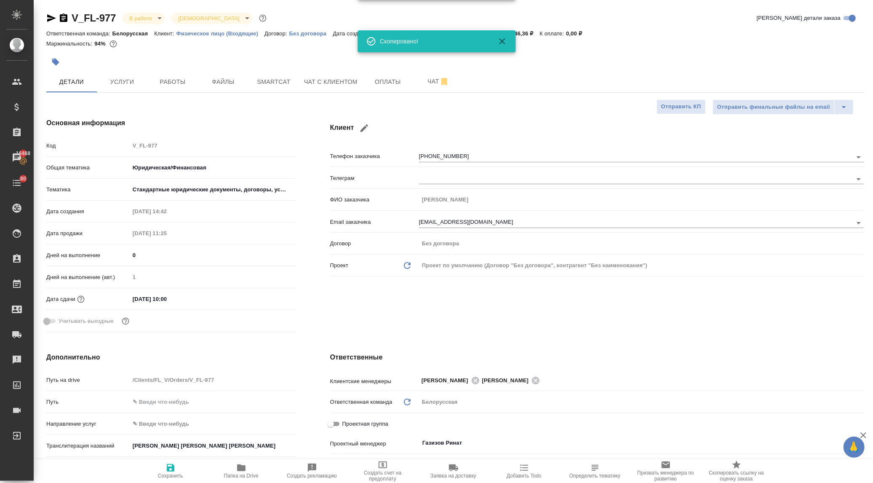
type textarea "x"
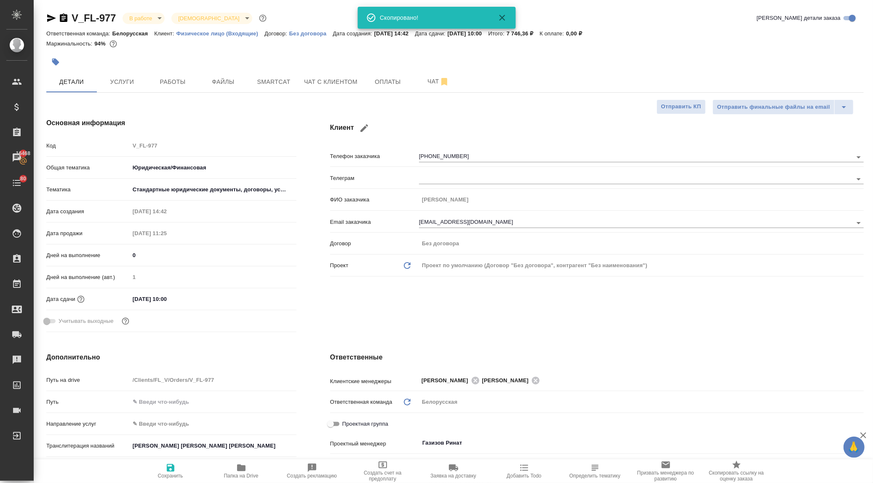
type textarea "x"
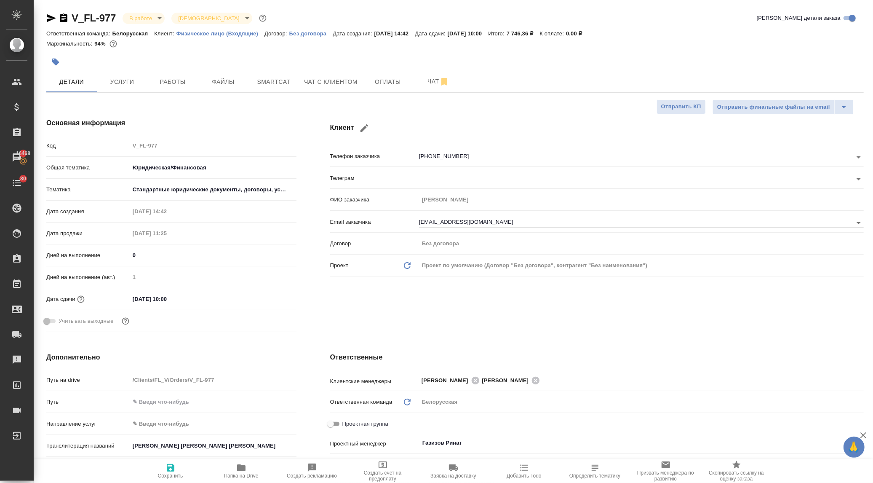
type textarea "x"
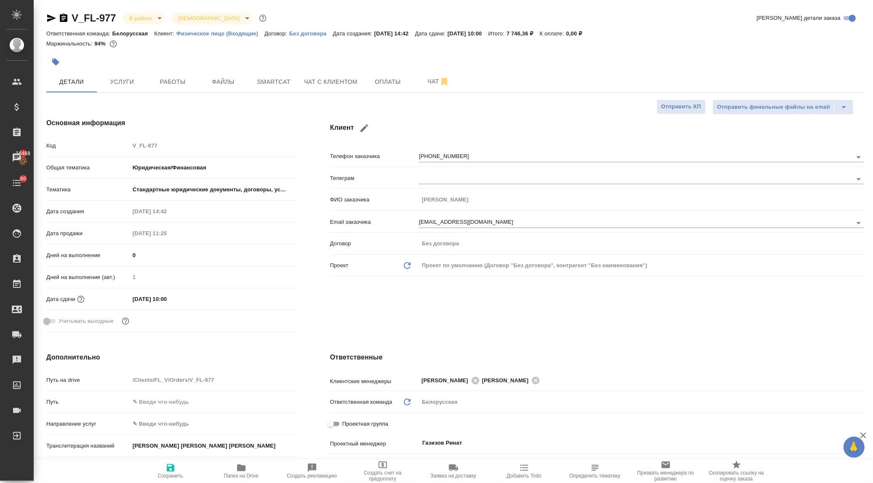
type textarea "x"
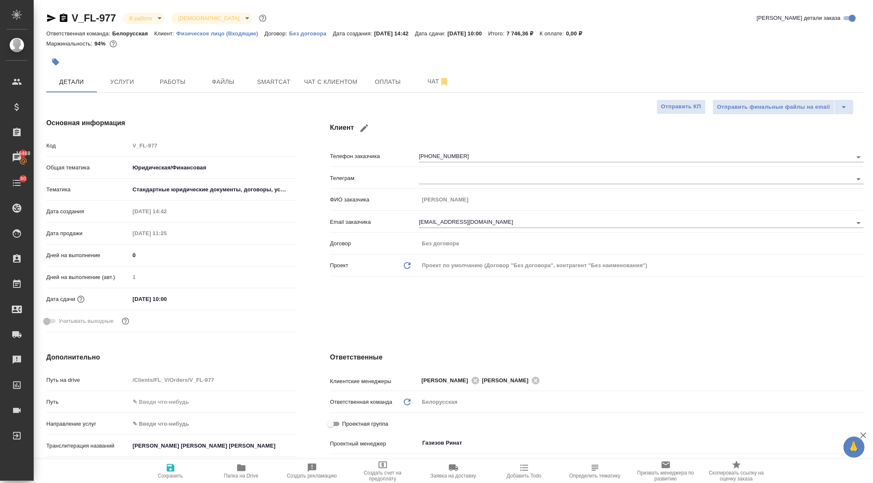
type textarea "x"
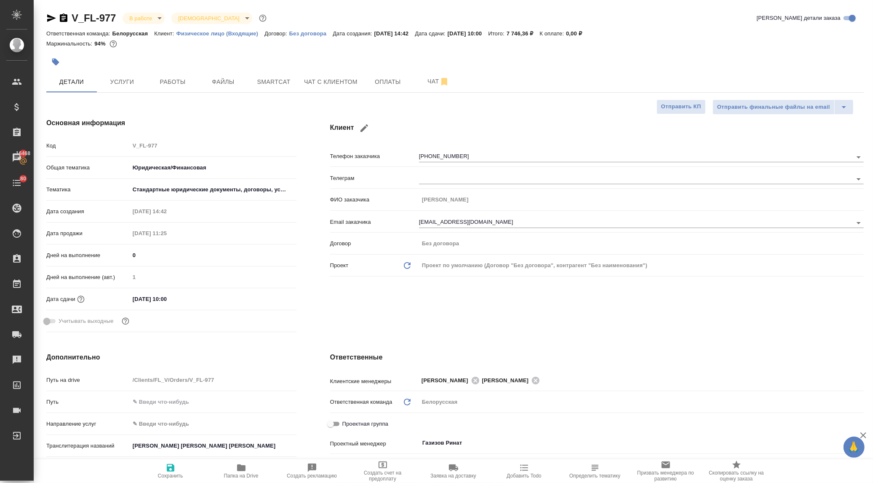
type textarea "x"
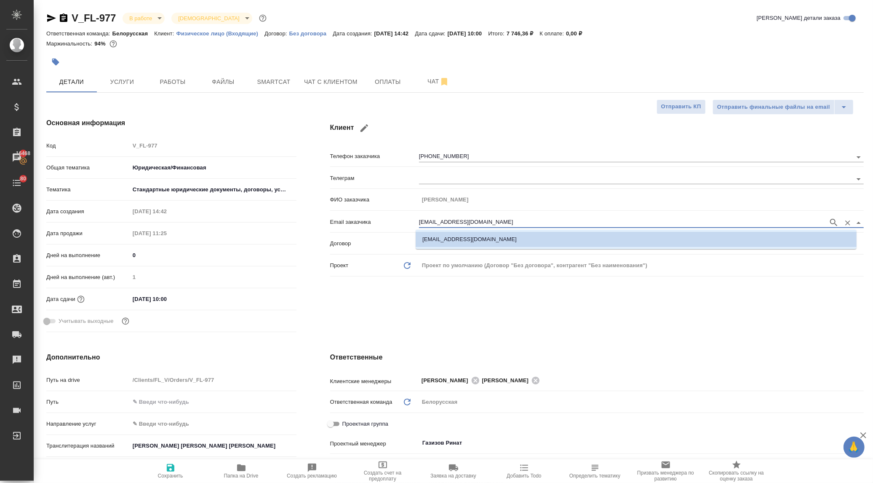
drag, startPoint x: 456, startPoint y: 223, endPoint x: 379, endPoint y: 228, distance: 77.2
click at [382, 227] on div "Email заказчика [EMAIL_ADDRESS][DOMAIN_NAME]" at bounding box center [597, 221] width 534 height 15
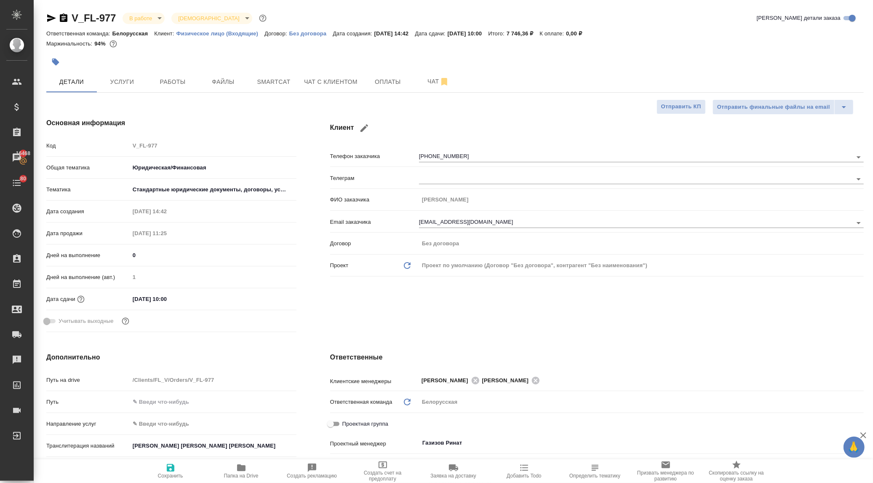
type textarea "x"
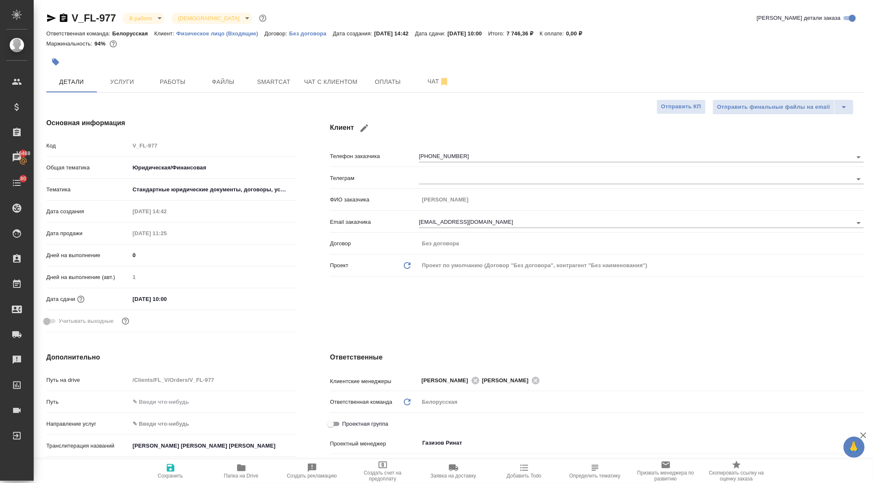
type textarea "x"
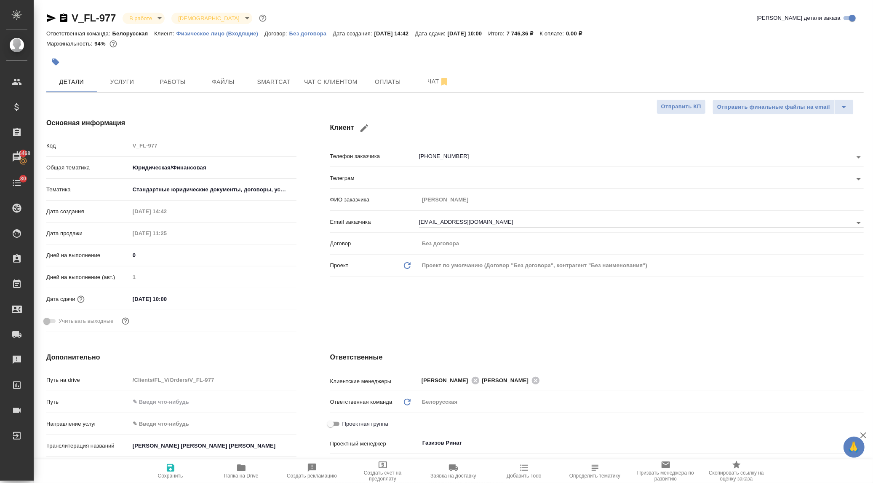
type textarea "x"
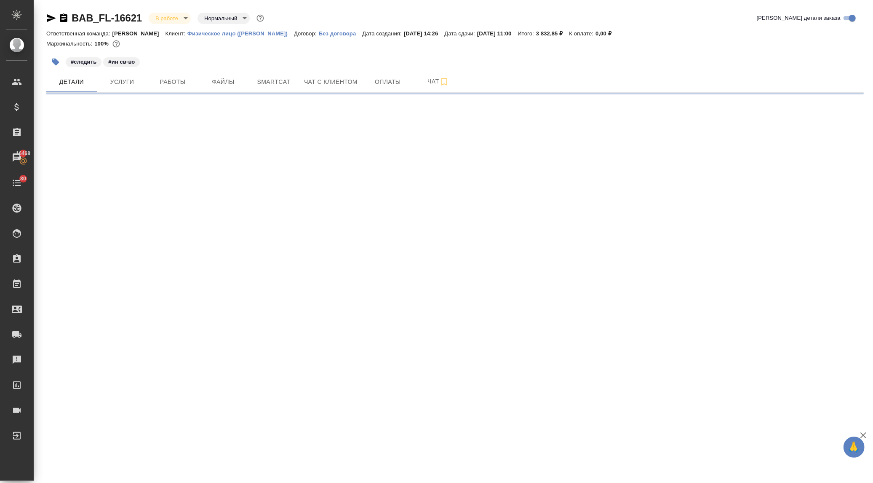
select select "RU"
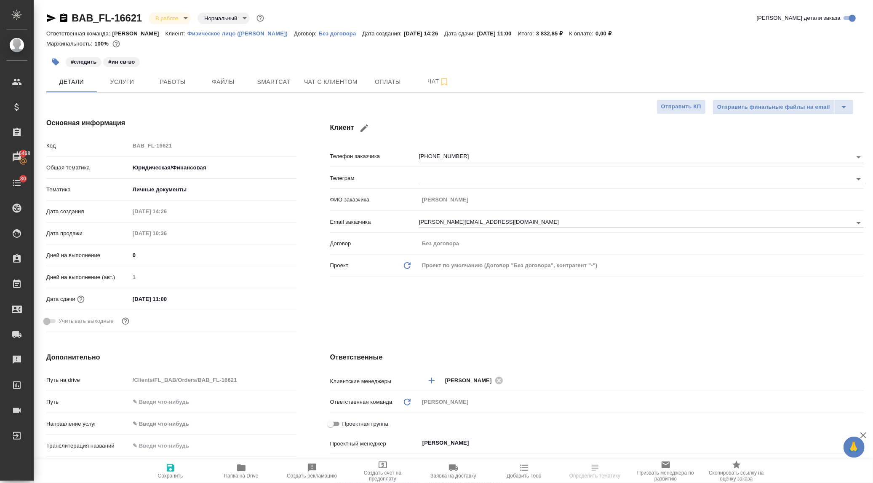
type textarea "x"
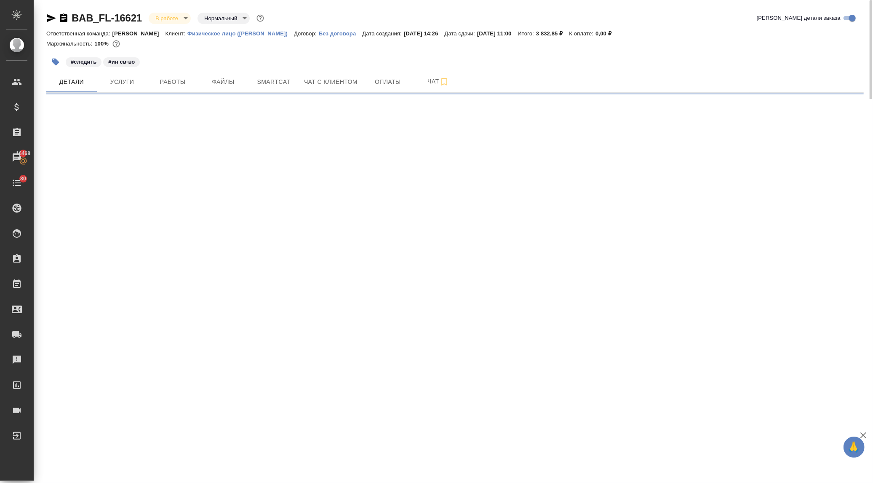
click at [48, 16] on icon "button" at bounding box center [51, 18] width 9 height 8
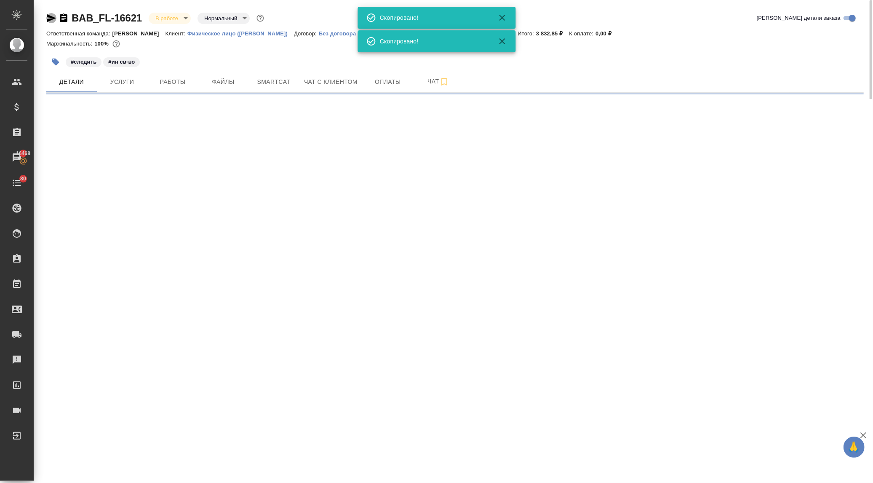
click at [48, 17] on icon "button" at bounding box center [51, 18] width 9 height 8
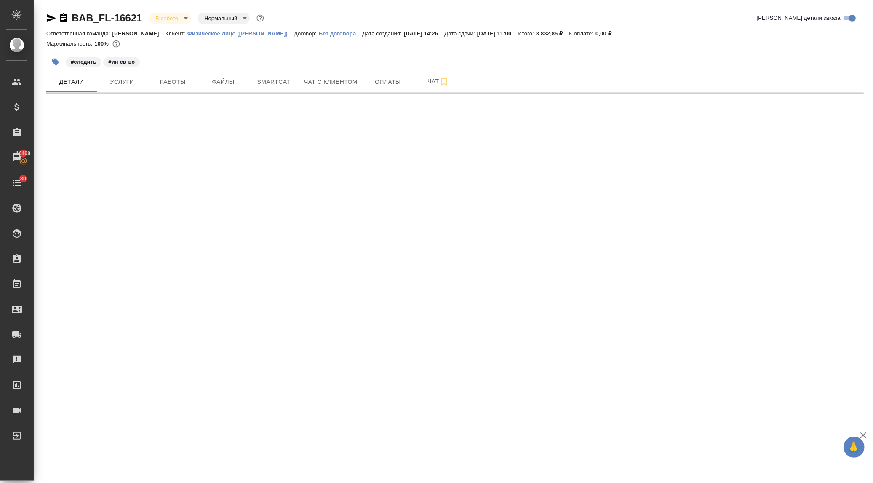
select select "RU"
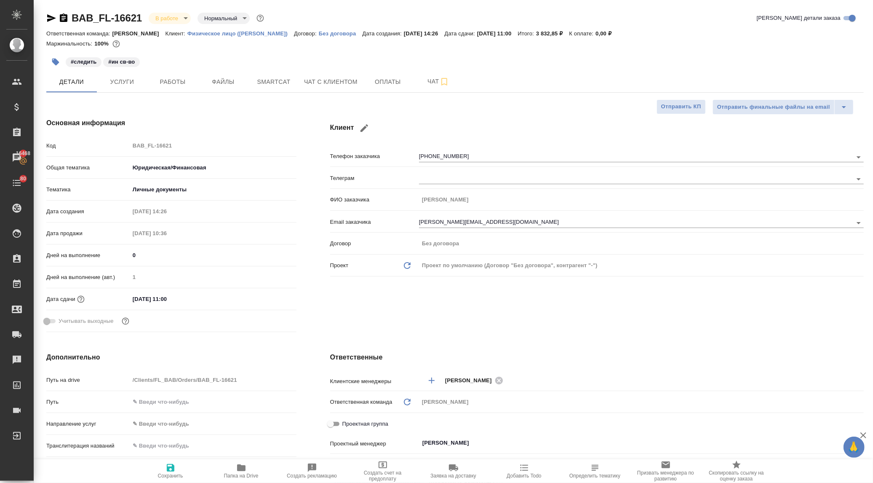
type textarea "x"
click at [119, 87] on button "Услуги" at bounding box center [122, 81] width 51 height 21
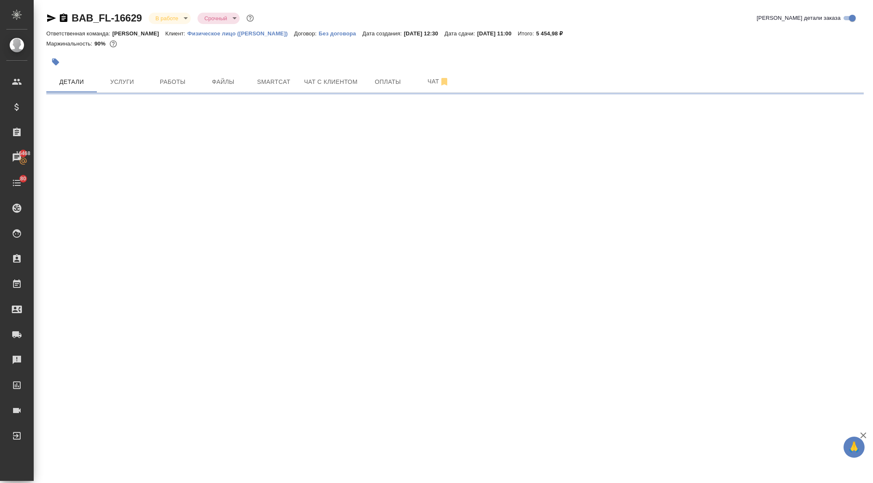
select select "RU"
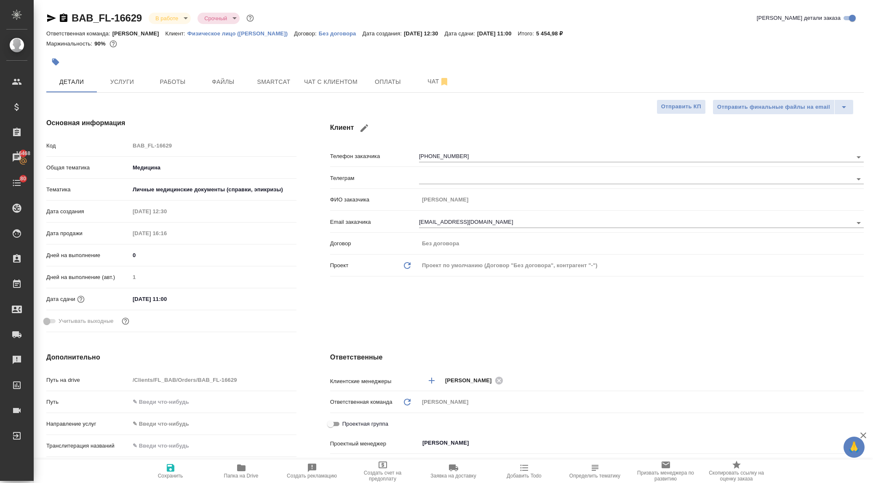
type textarea "x"
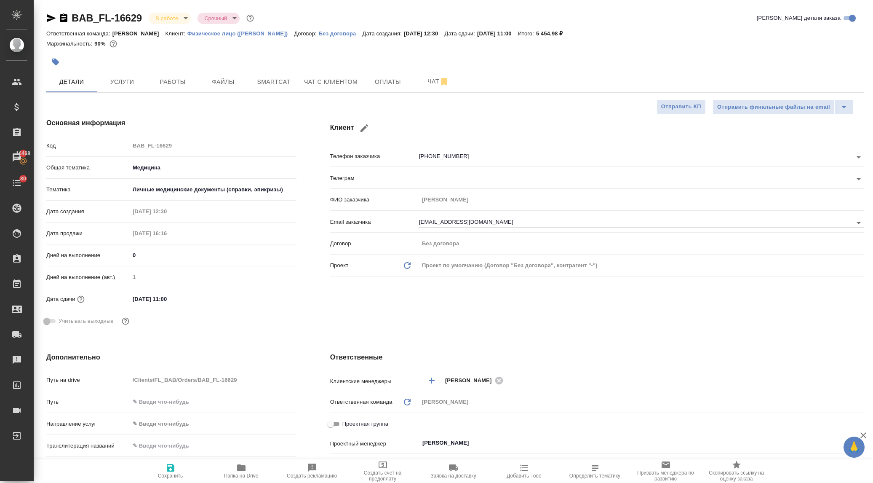
type textarea "x"
click at [49, 18] on icon "button" at bounding box center [51, 18] width 10 height 10
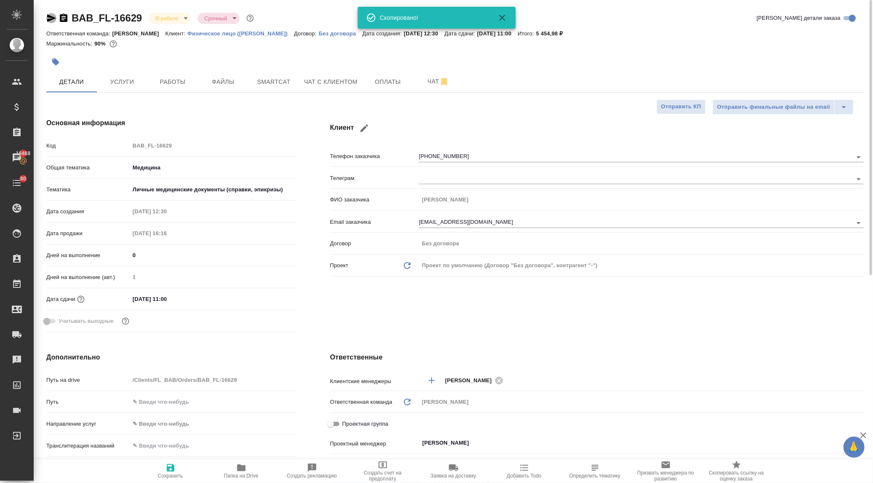
click at [49, 18] on icon "button" at bounding box center [51, 18] width 10 height 10
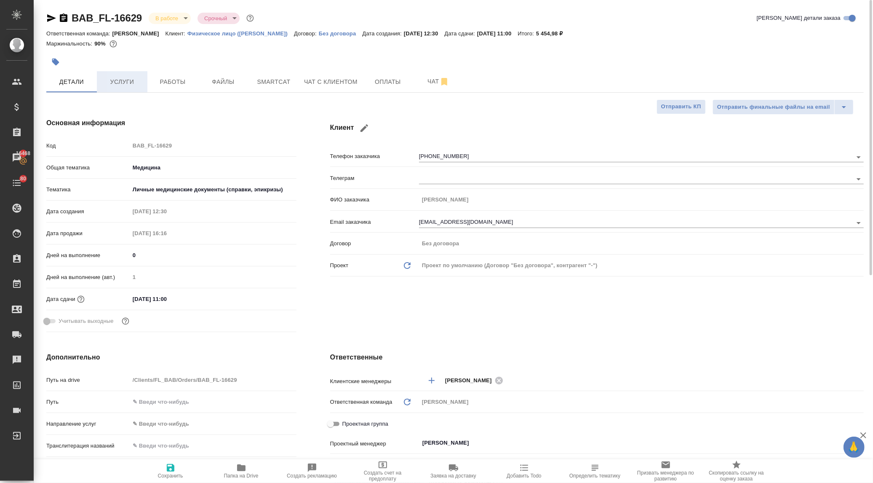
click at [108, 74] on button "Услуги" at bounding box center [122, 81] width 51 height 21
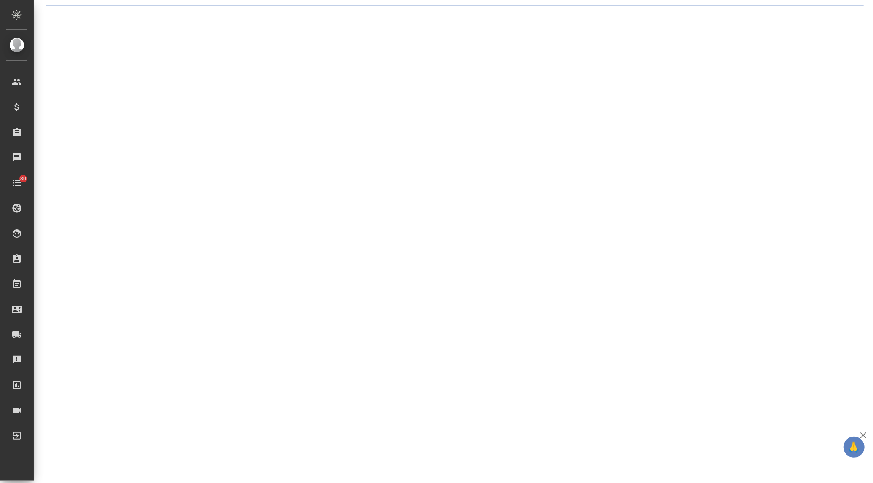
select select "RU"
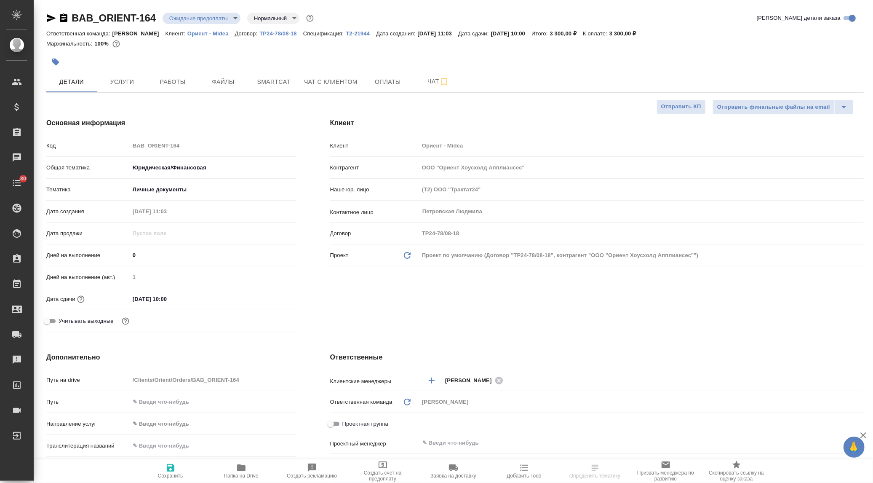
type textarea "x"
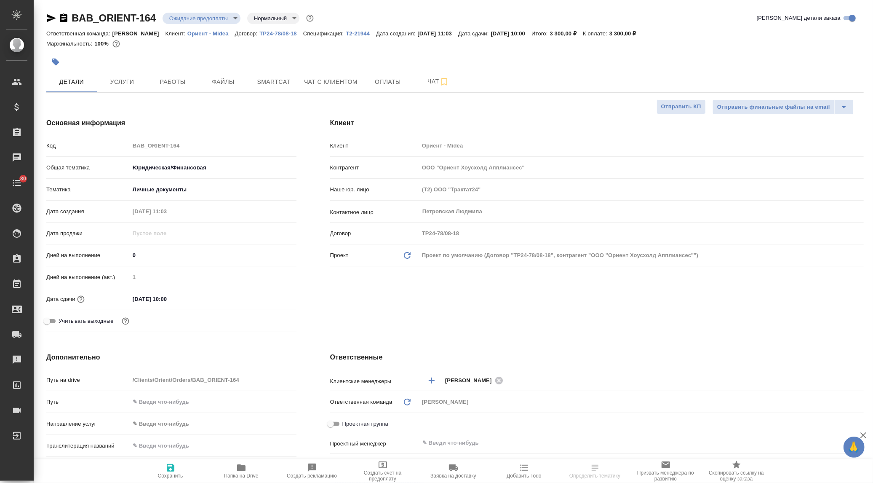
type textarea "x"
select select "RU"
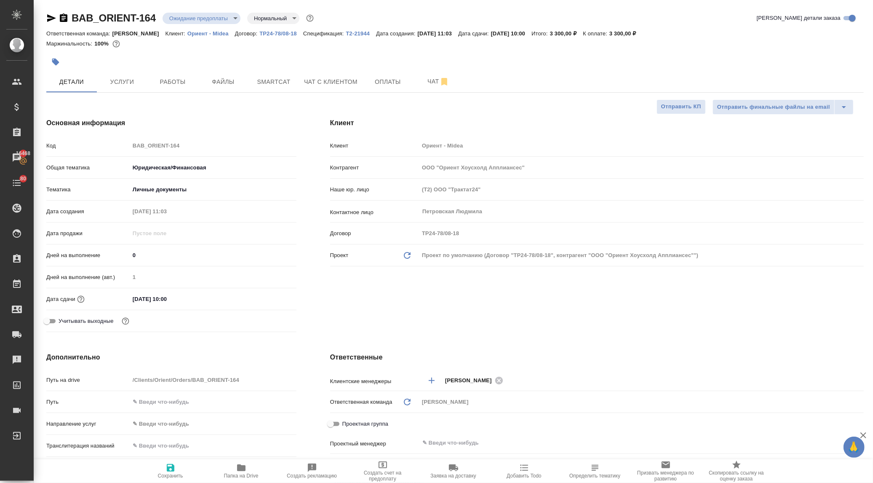
type textarea "x"
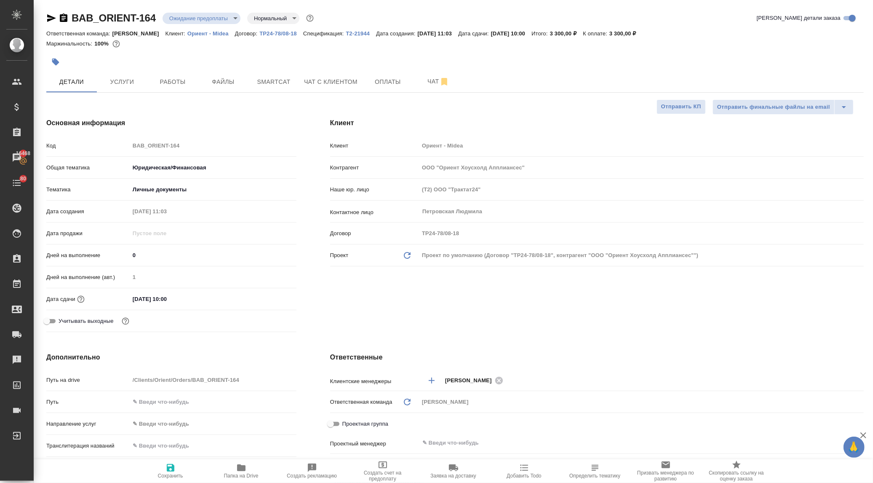
type textarea "x"
click at [47, 14] on icon "button" at bounding box center [51, 18] width 10 height 10
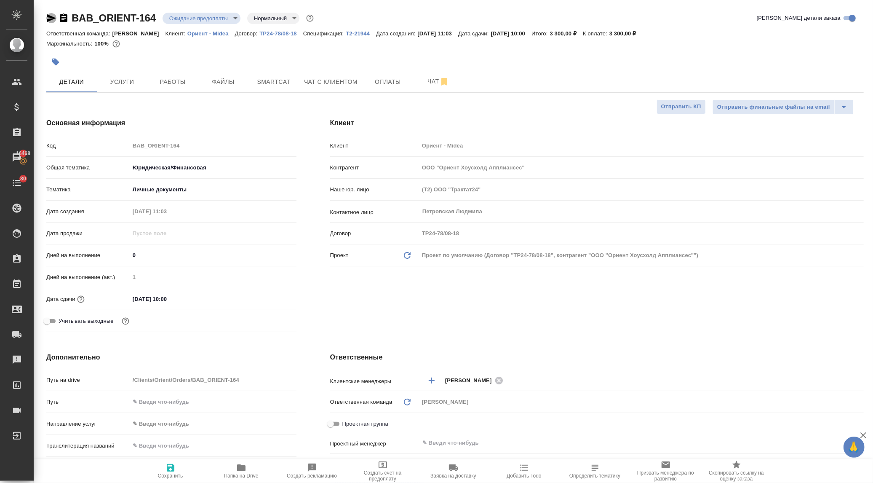
click at [47, 14] on icon "button" at bounding box center [51, 18] width 10 height 10
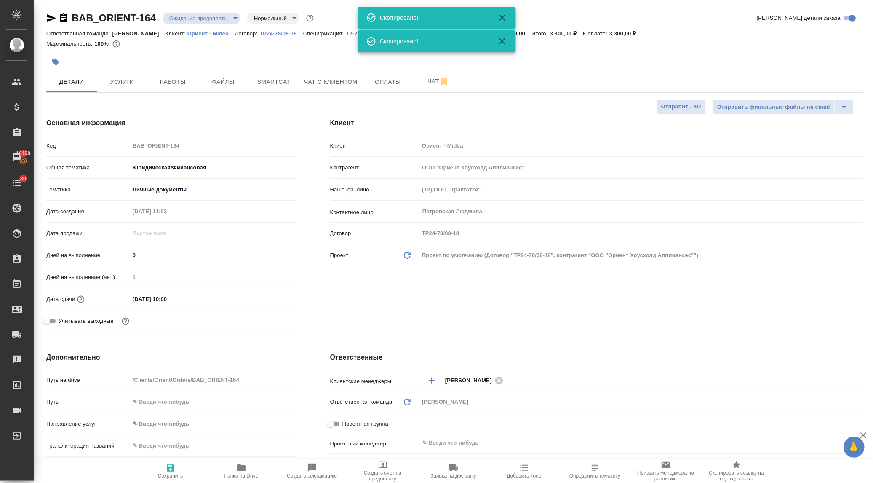
click at [47, 14] on icon "button" at bounding box center [51, 18] width 10 height 10
type textarea "x"
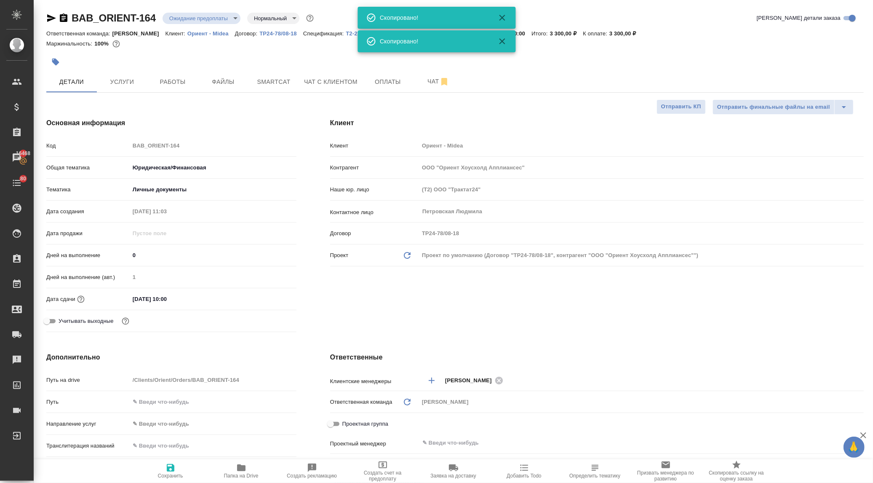
type textarea "x"
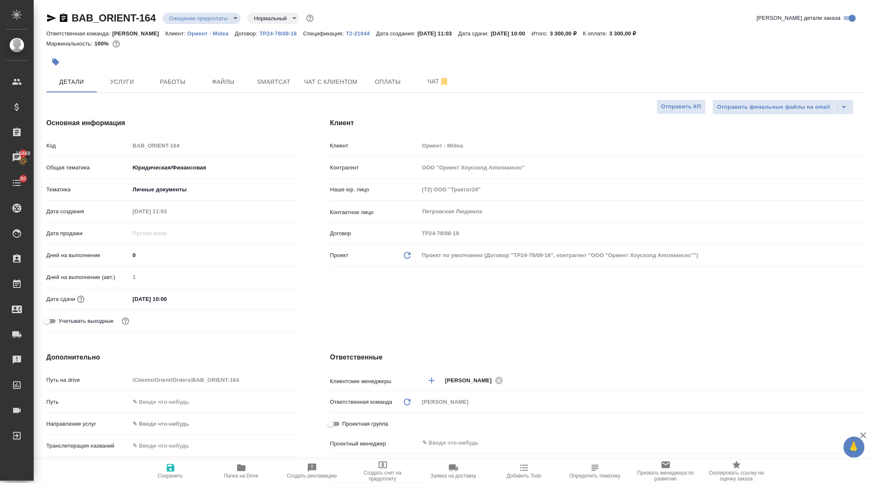
type textarea "x"
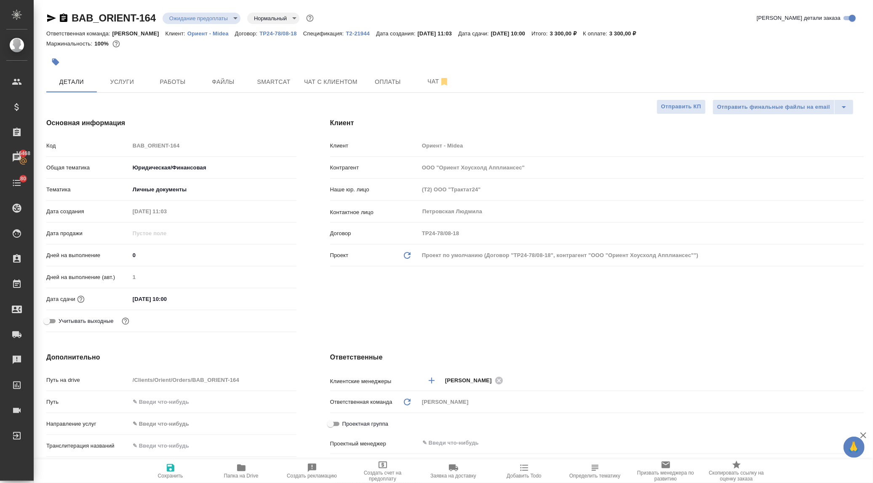
type textarea "x"
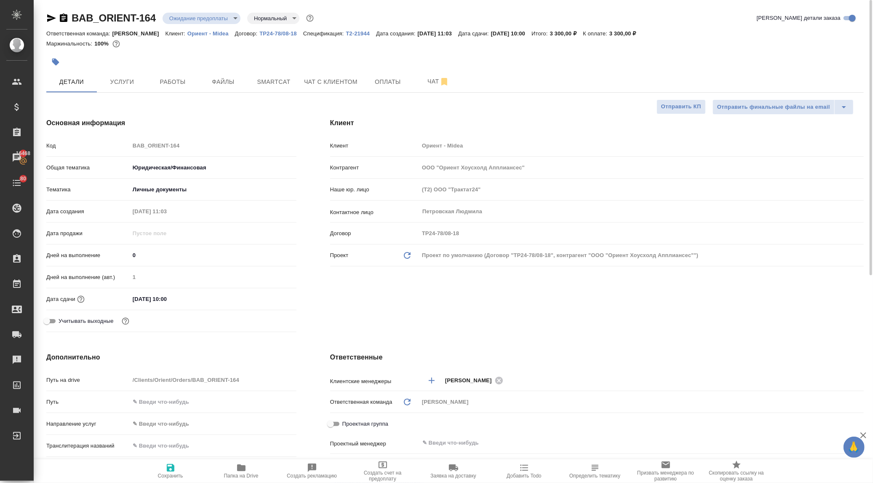
type textarea "x"
click at [350, 32] on p "Т2-21944" at bounding box center [361, 33] width 30 height 6
type textarea "x"
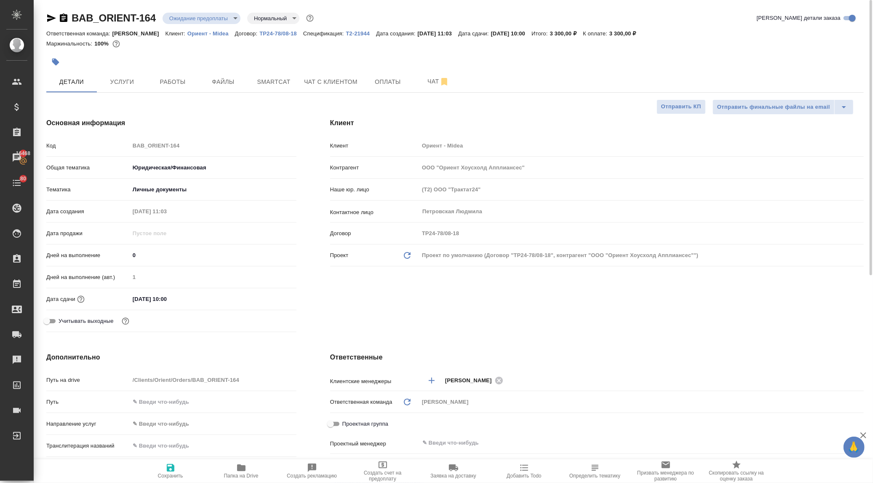
type textarea "x"
select select "RU"
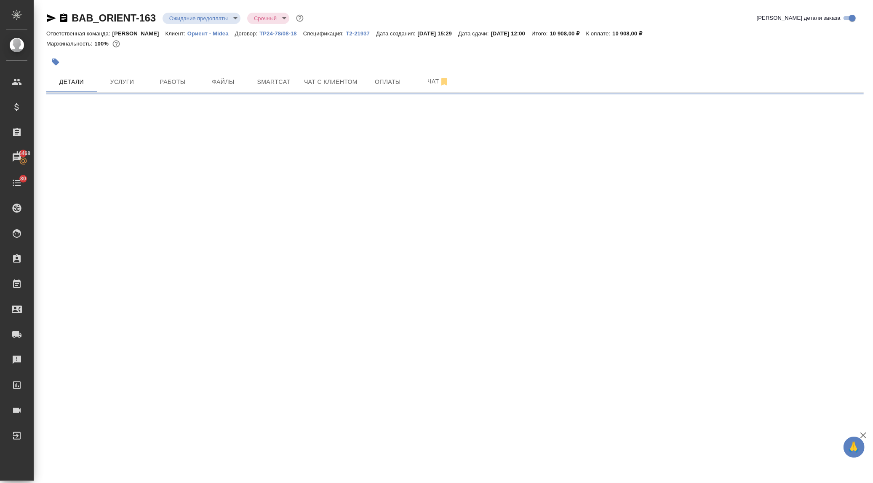
select select "RU"
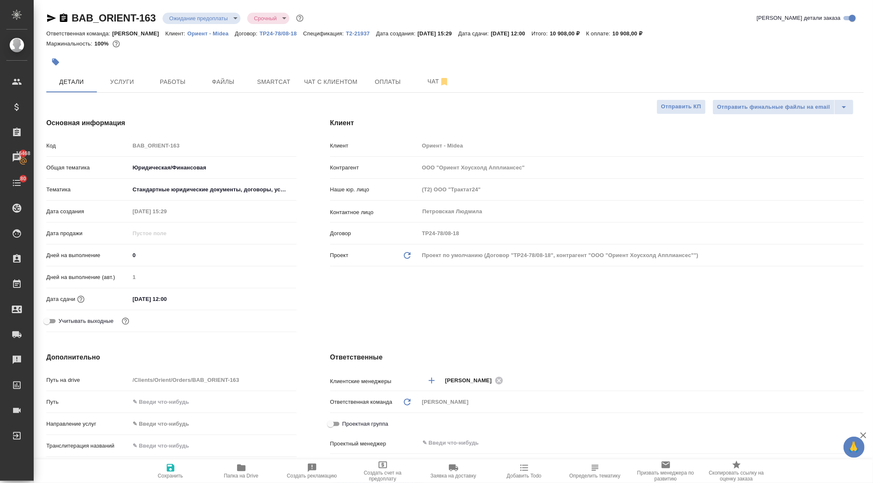
type textarea "x"
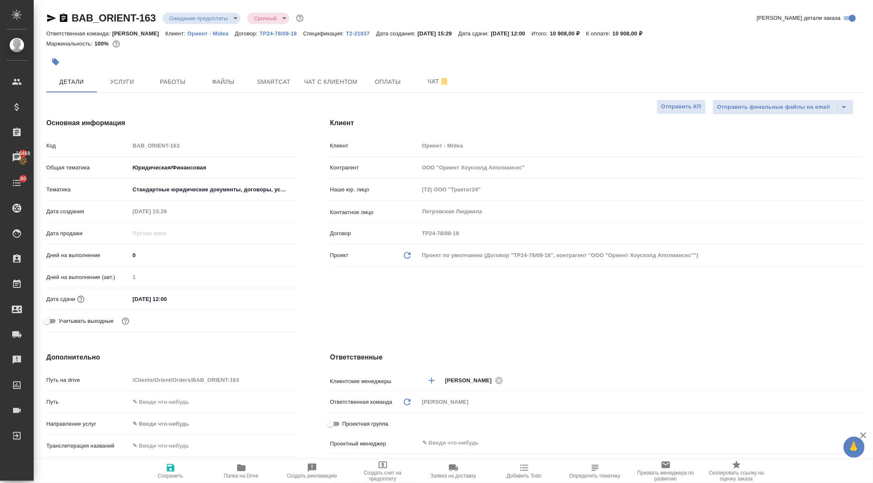
type textarea "x"
click at [48, 15] on icon "button" at bounding box center [51, 18] width 9 height 8
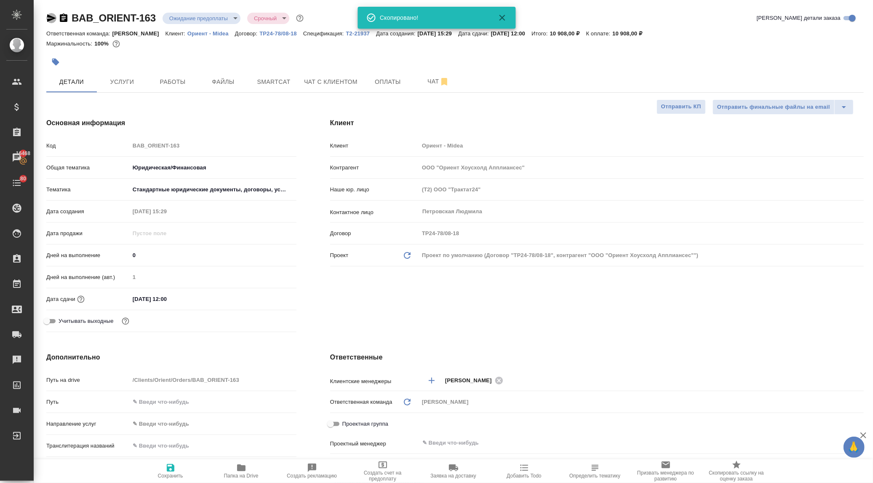
click at [48, 15] on icon "button" at bounding box center [51, 18] width 9 height 8
type textarea "x"
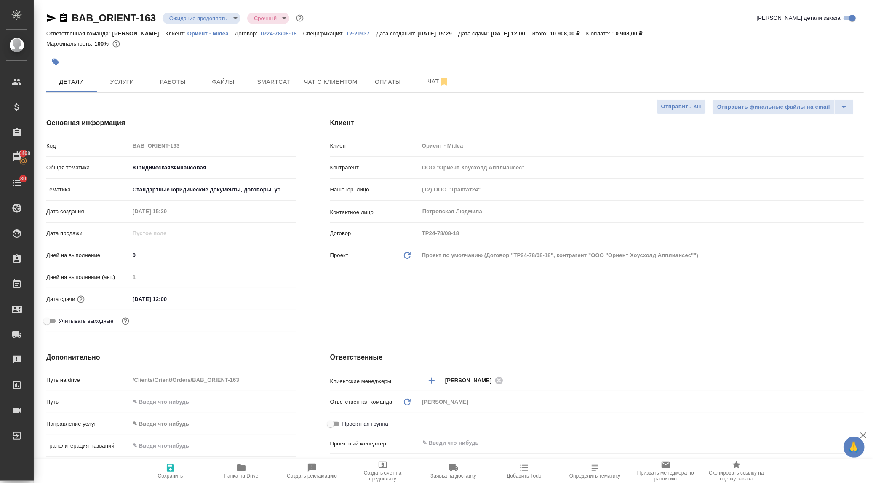
type textarea "x"
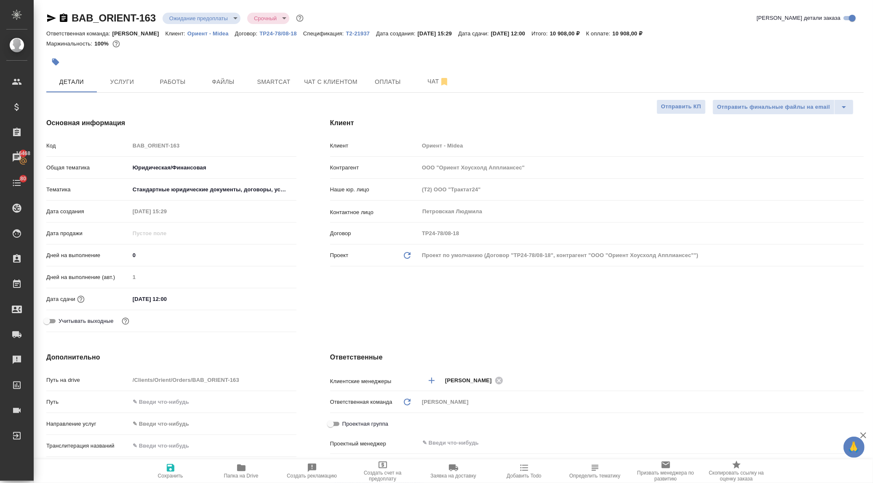
type textarea "x"
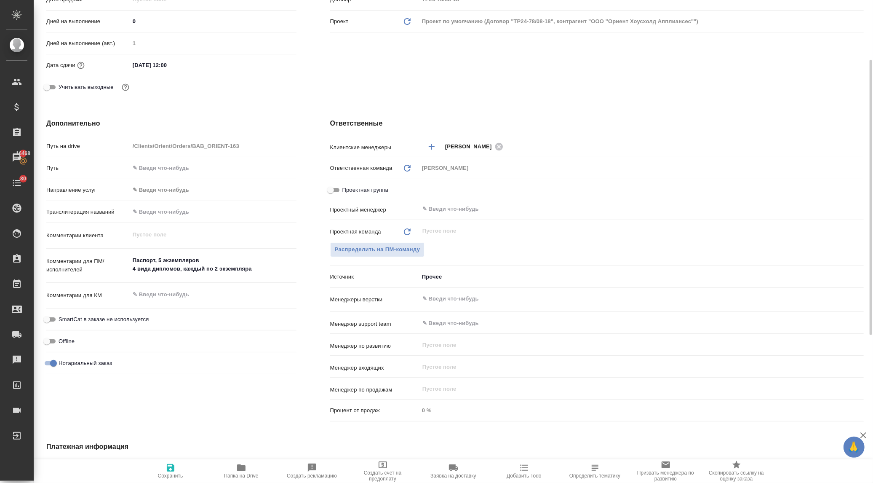
scroll to position [140, 0]
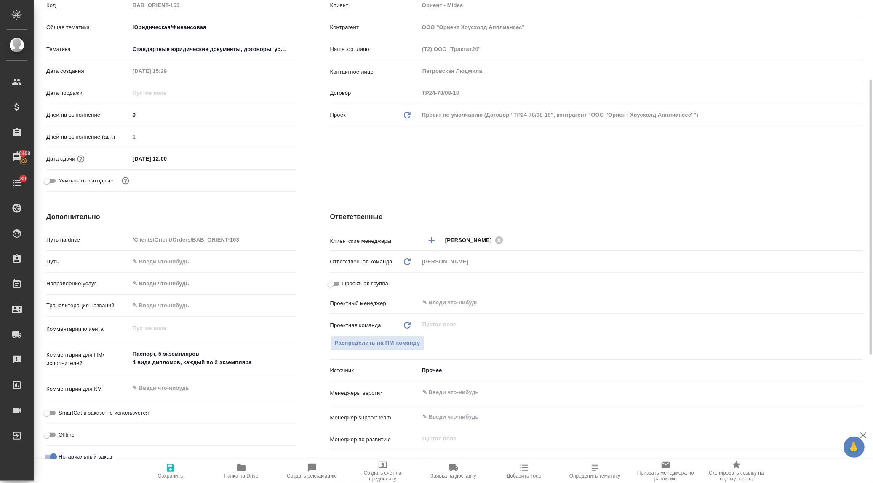
type textarea "x"
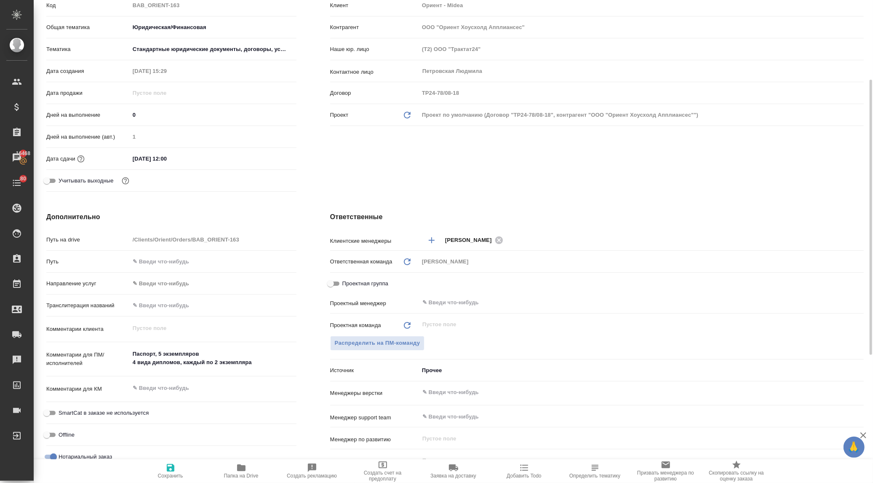
type textarea "x"
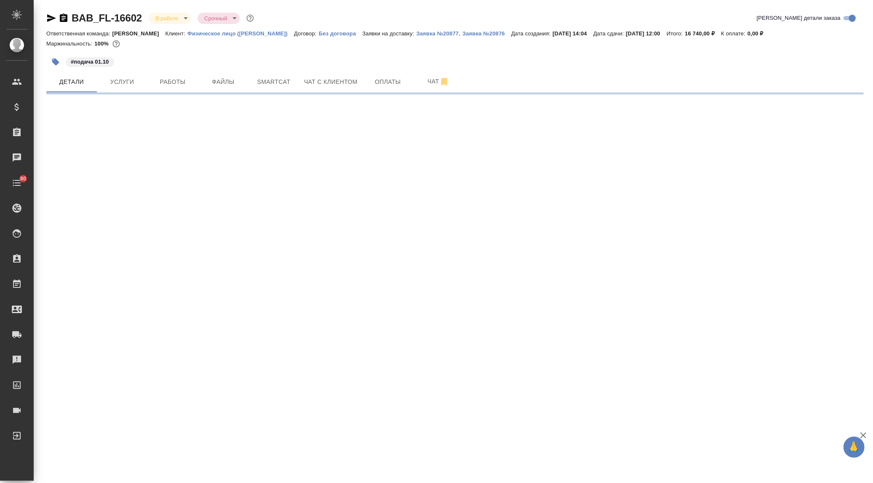
click at [48, 17] on icon "button" at bounding box center [51, 18] width 9 height 8
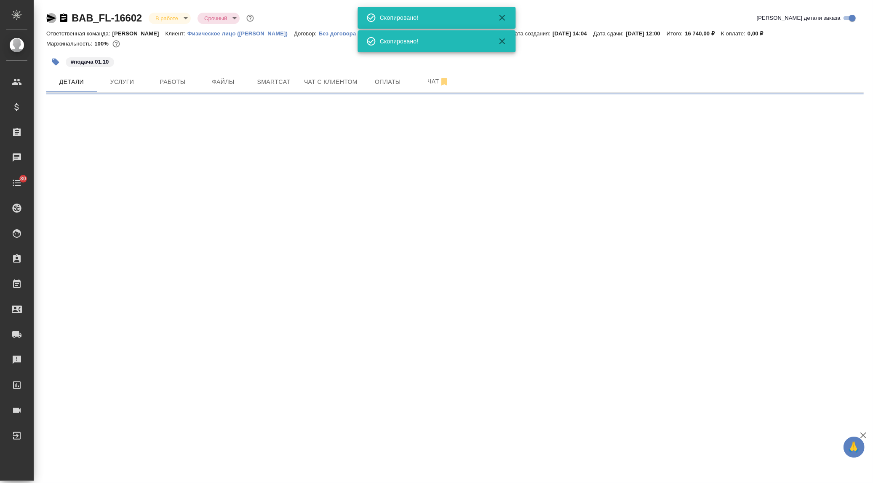
click at [48, 17] on icon "button" at bounding box center [51, 18] width 9 height 8
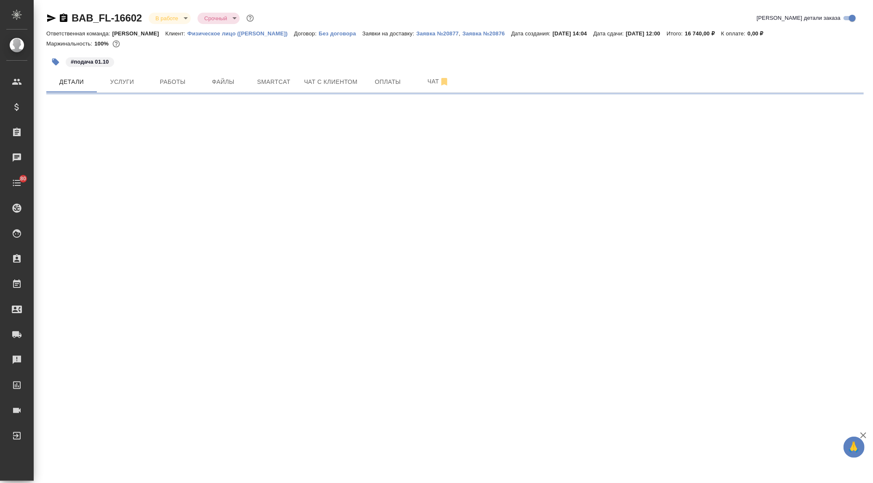
select select "RU"
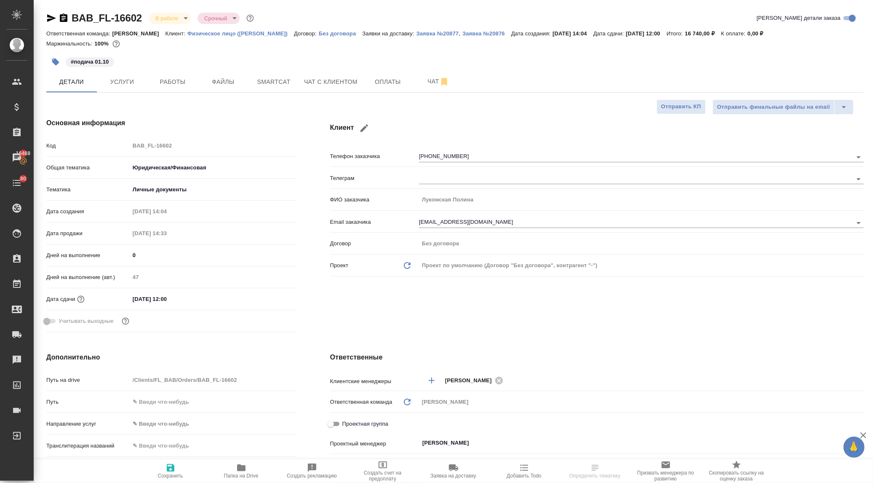
type textarea "x"
click at [617, 328] on div "Клиент Телефон заказчика [PHONE_NUMBER] Телеграм ФИО заказчика [PERSON_NAME] Em…" at bounding box center [596, 226] width 567 height 251
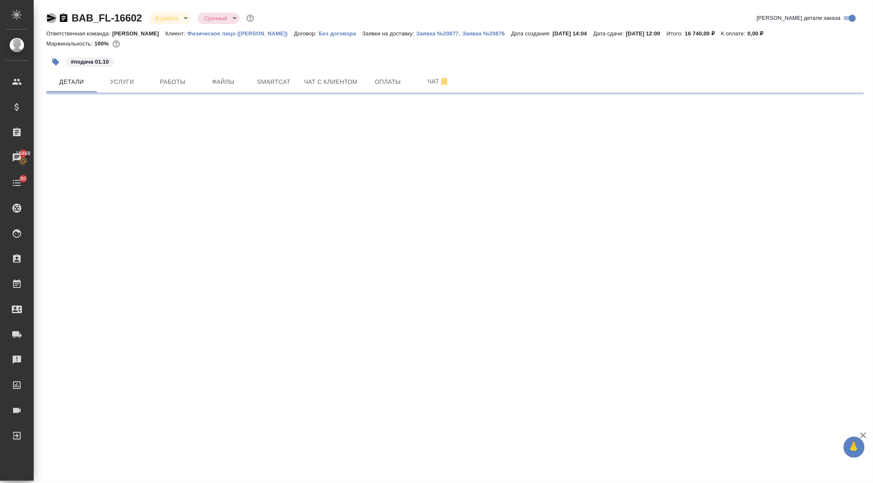
click at [46, 16] on icon "button" at bounding box center [51, 18] width 10 height 10
select select "RU"
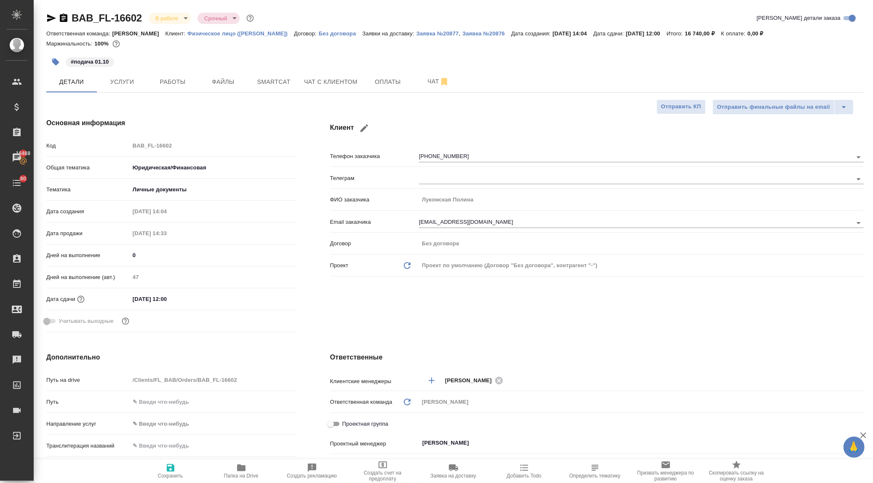
type textarea "x"
